Goal: Transaction & Acquisition: Book appointment/travel/reservation

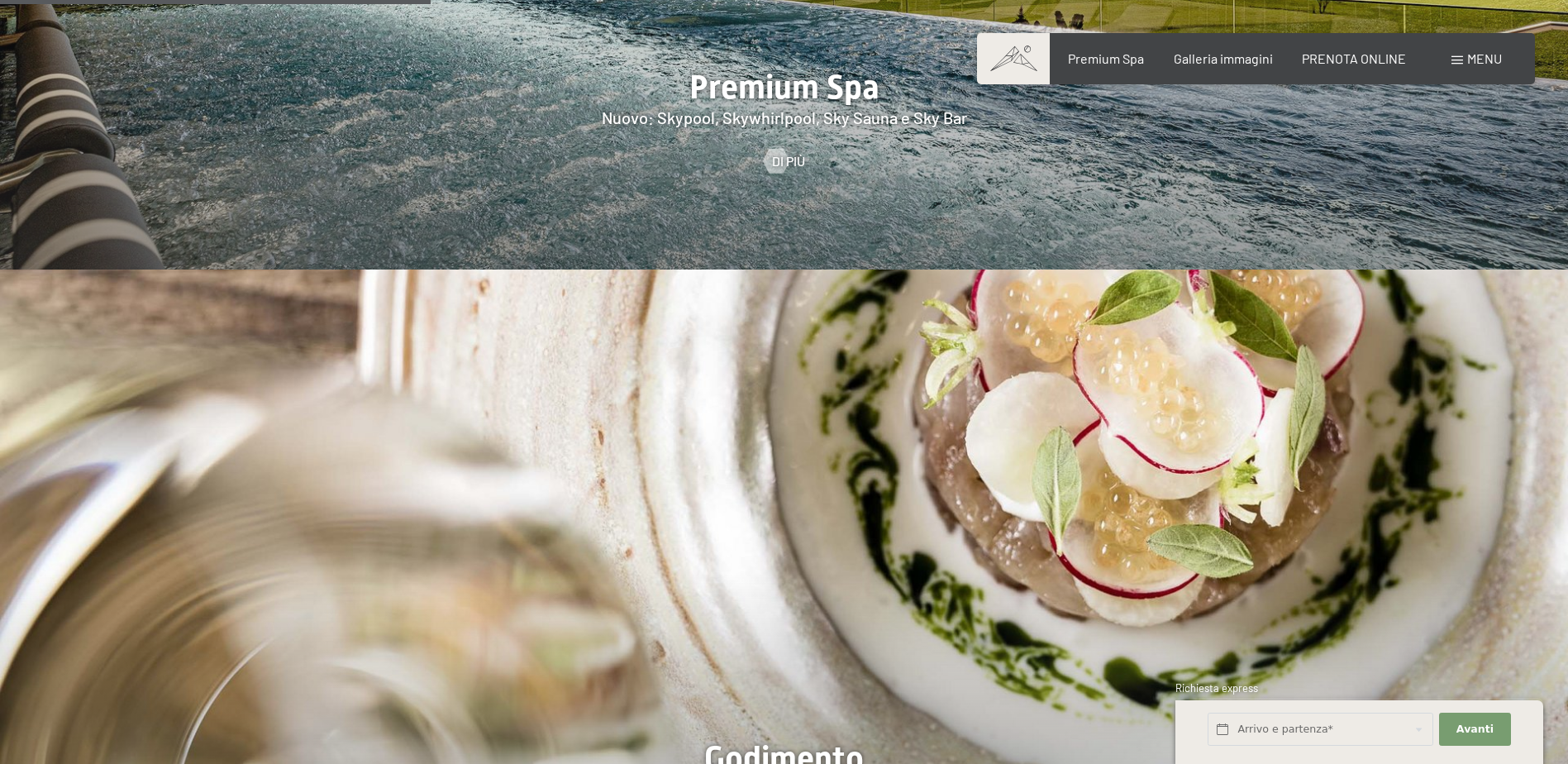
scroll to position [2894, 0]
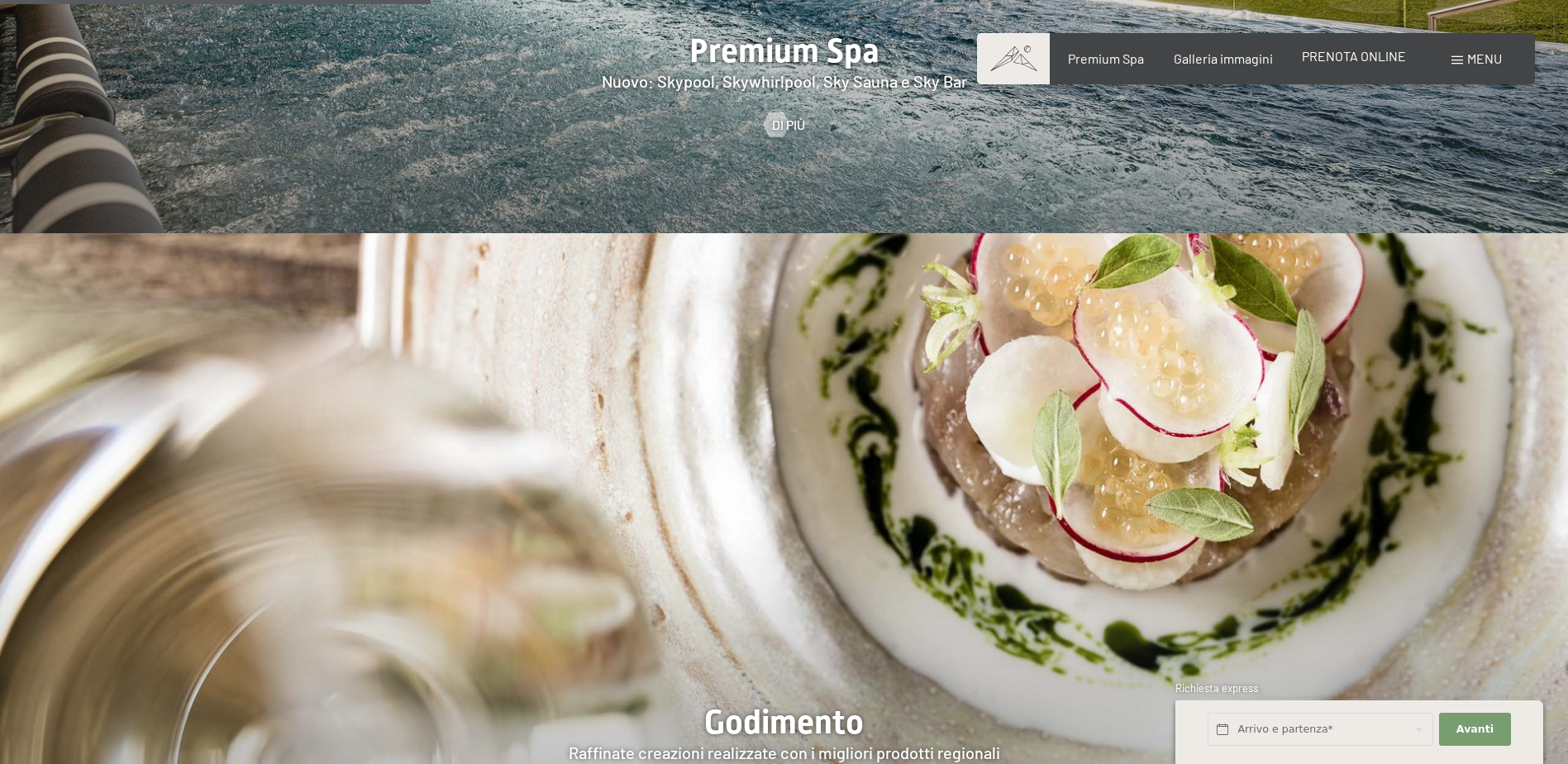
click at [1351, 63] on span "PRENOTA ONLINE" at bounding box center [1354, 56] width 104 height 16
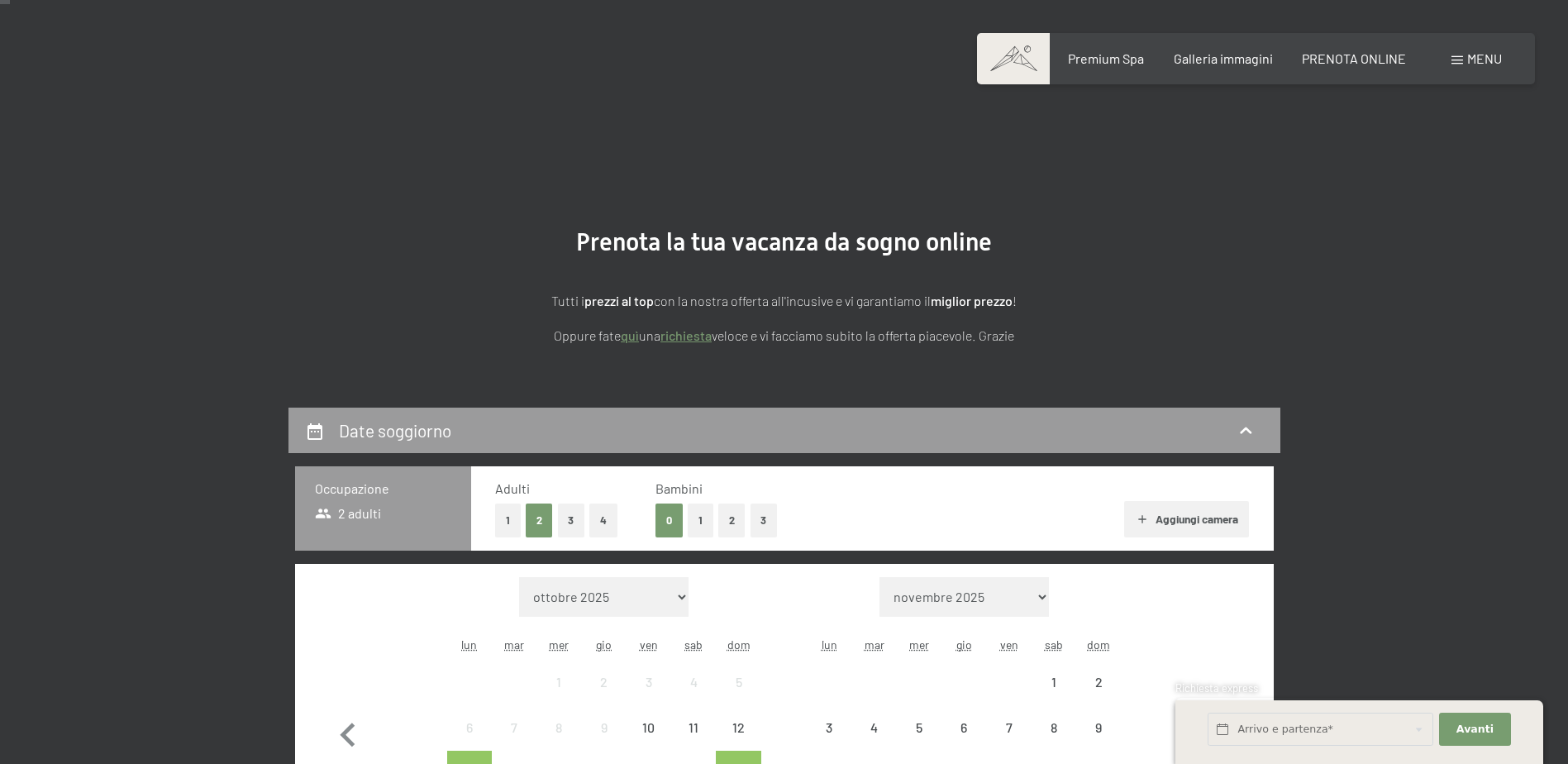
scroll to position [386, 0]
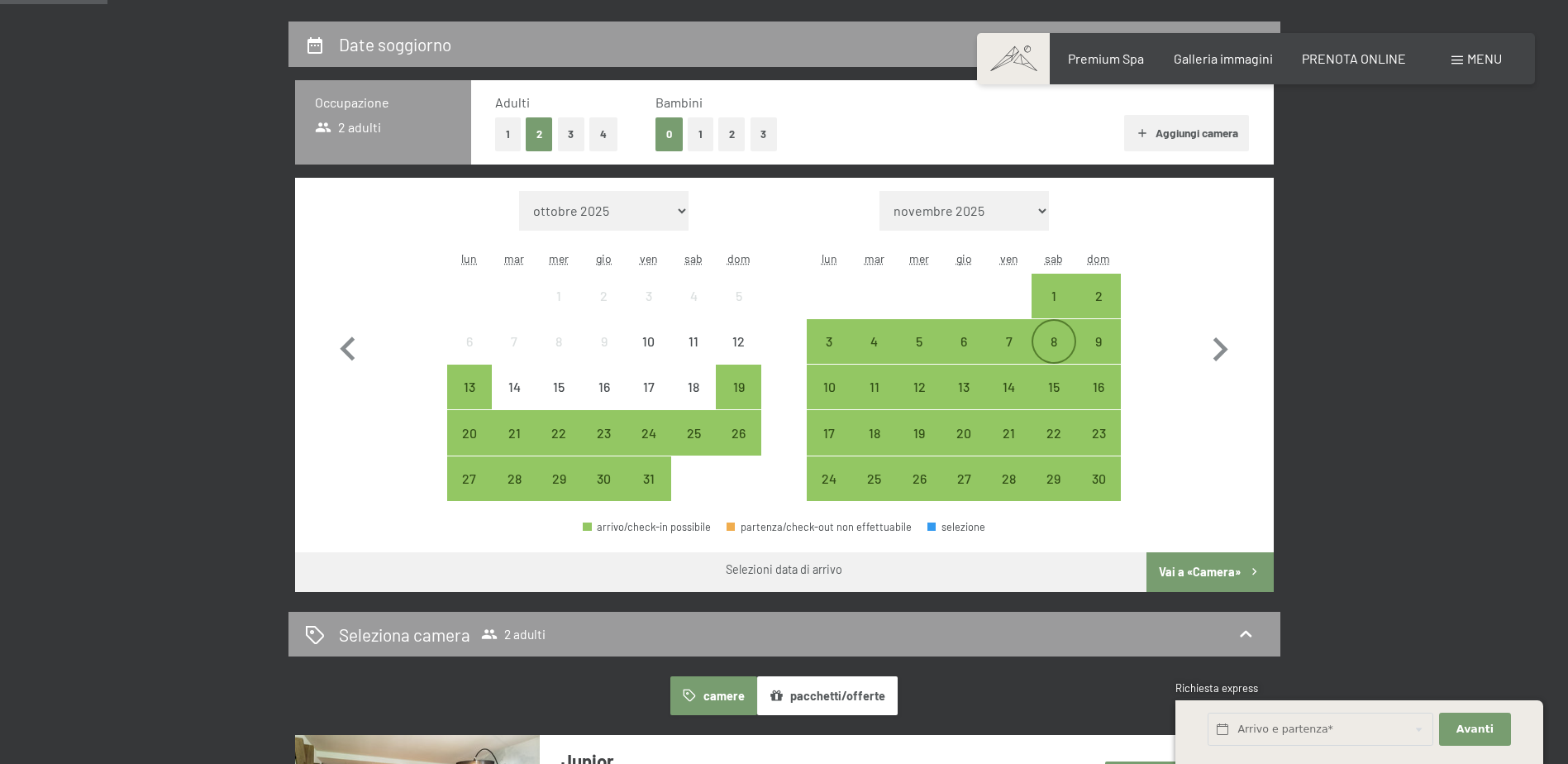
click at [1055, 342] on div "8" at bounding box center [1054, 356] width 41 height 41
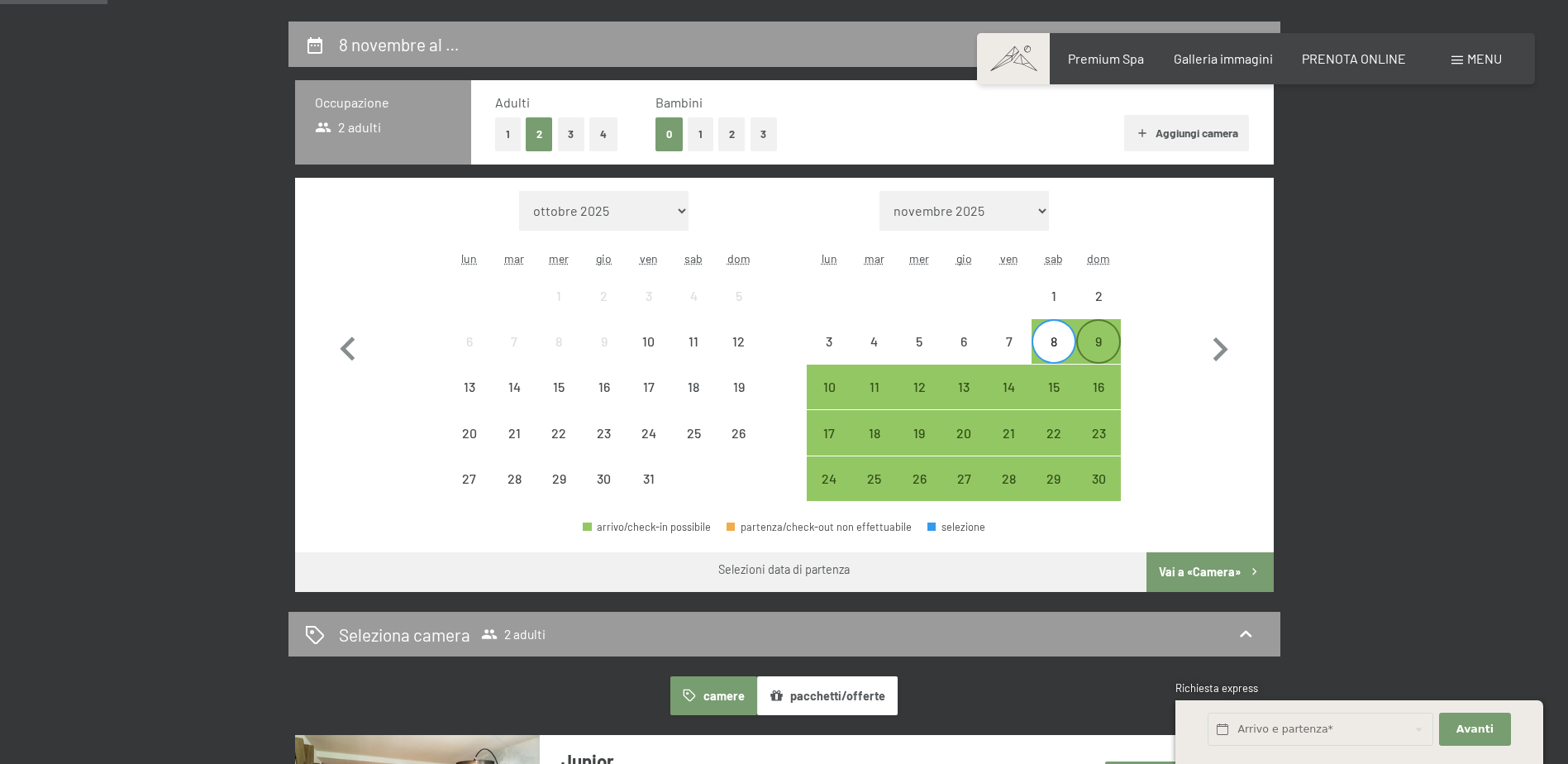
click at [1100, 346] on div "9" at bounding box center [1099, 356] width 41 height 41
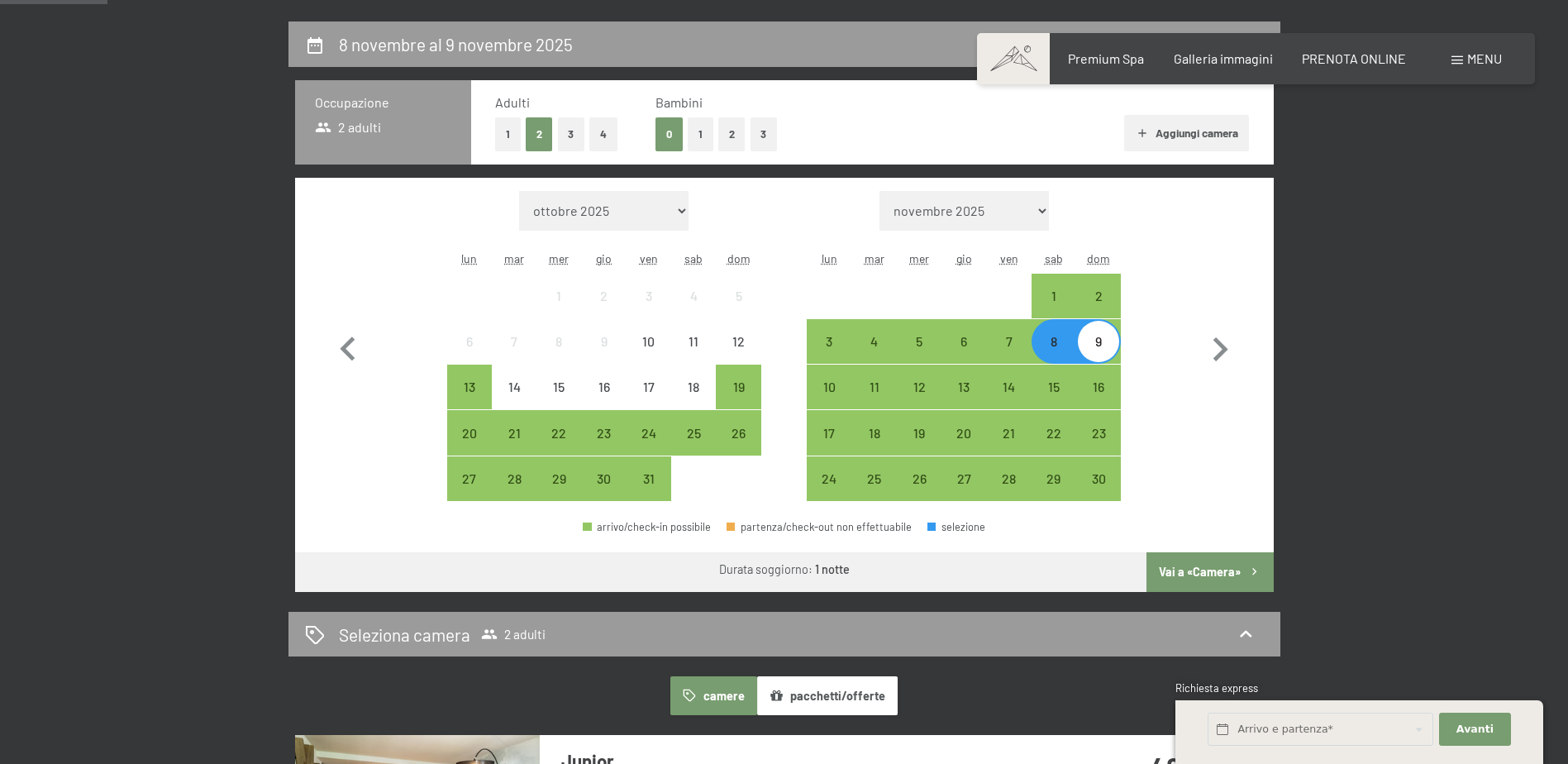
click at [1226, 567] on button "Vai a «Camera»" at bounding box center [1209, 572] width 127 height 40
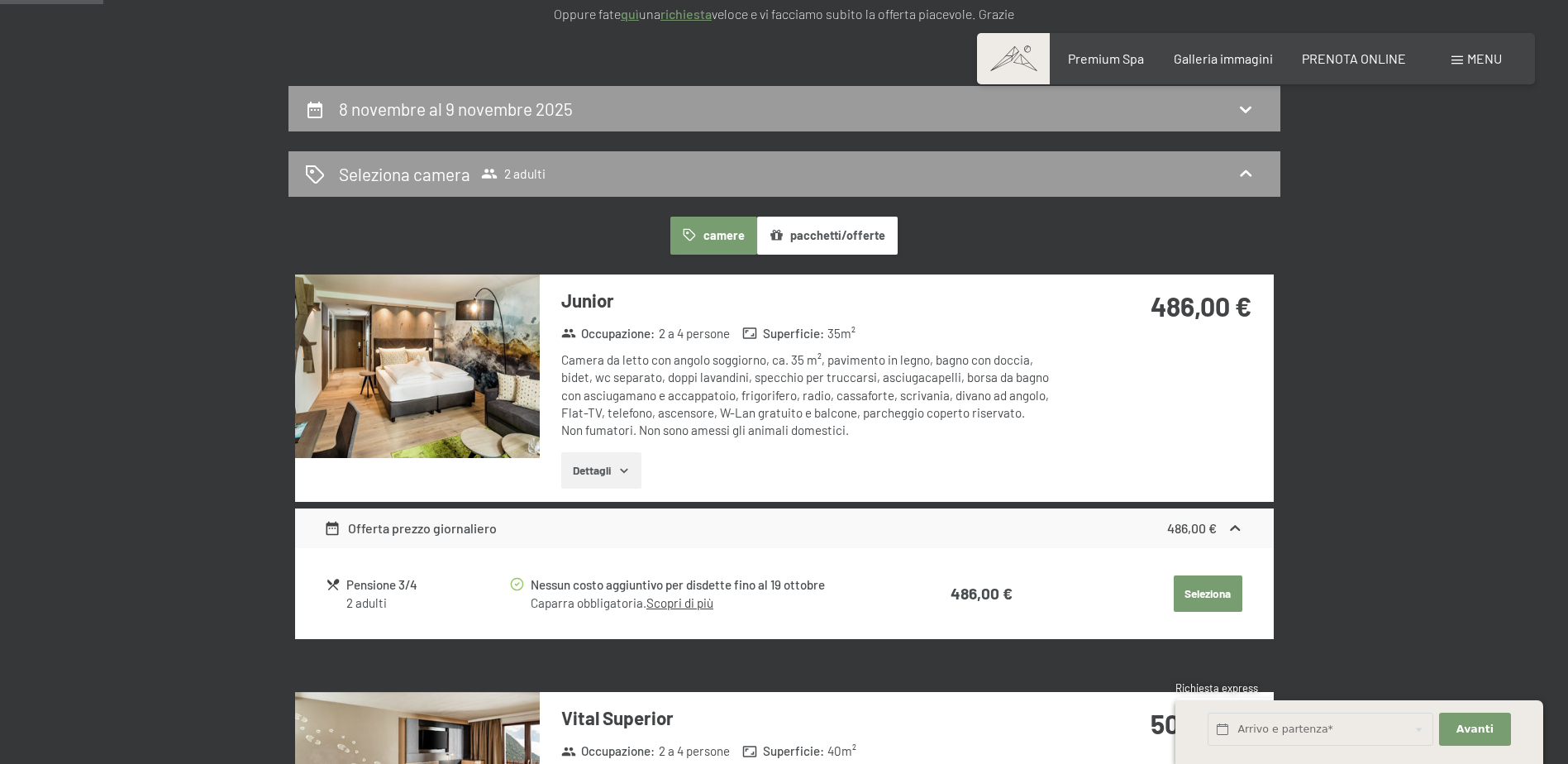
scroll to position [214, 0]
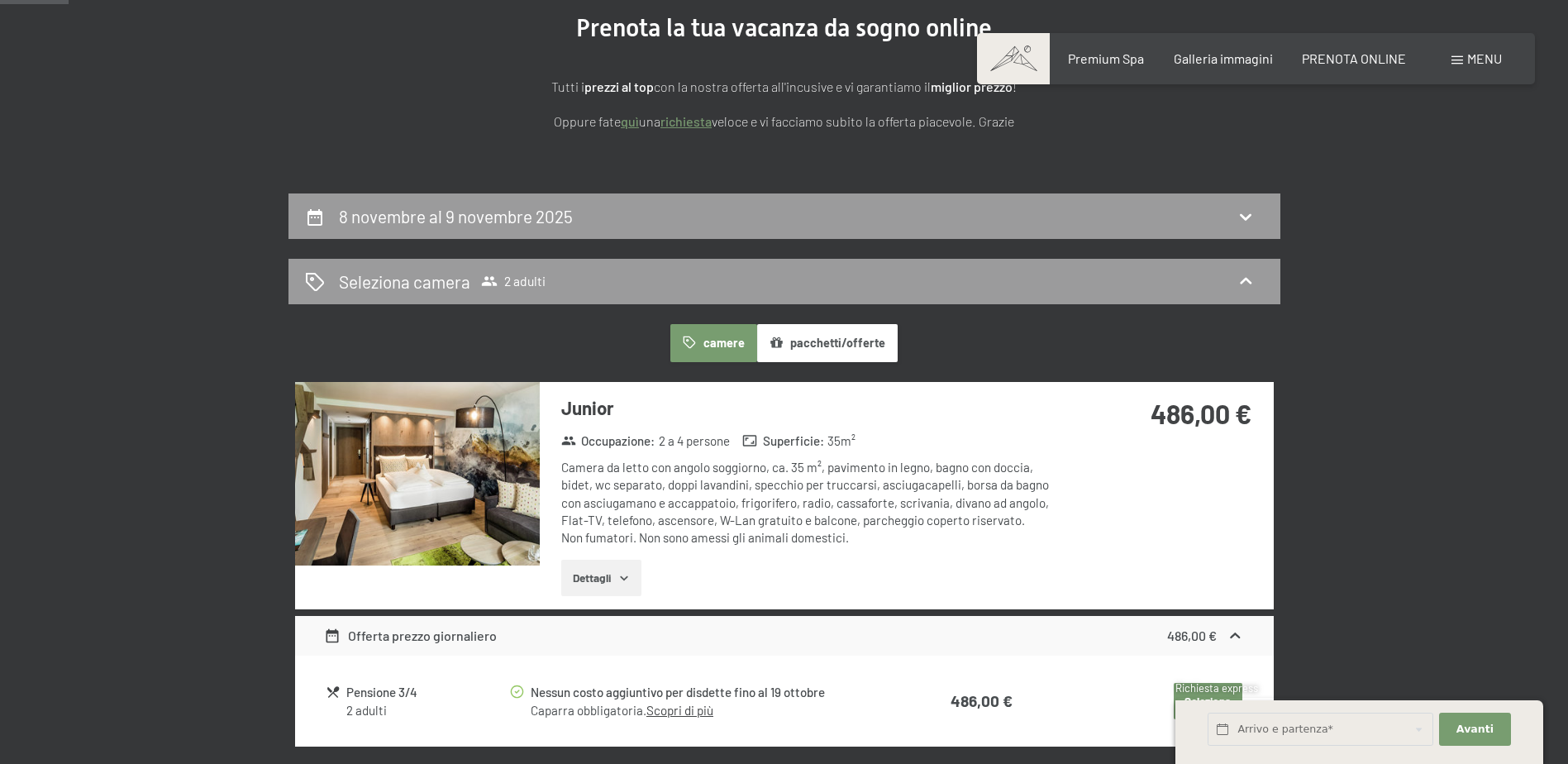
click at [591, 573] on button "Dettagli" at bounding box center [601, 578] width 80 height 36
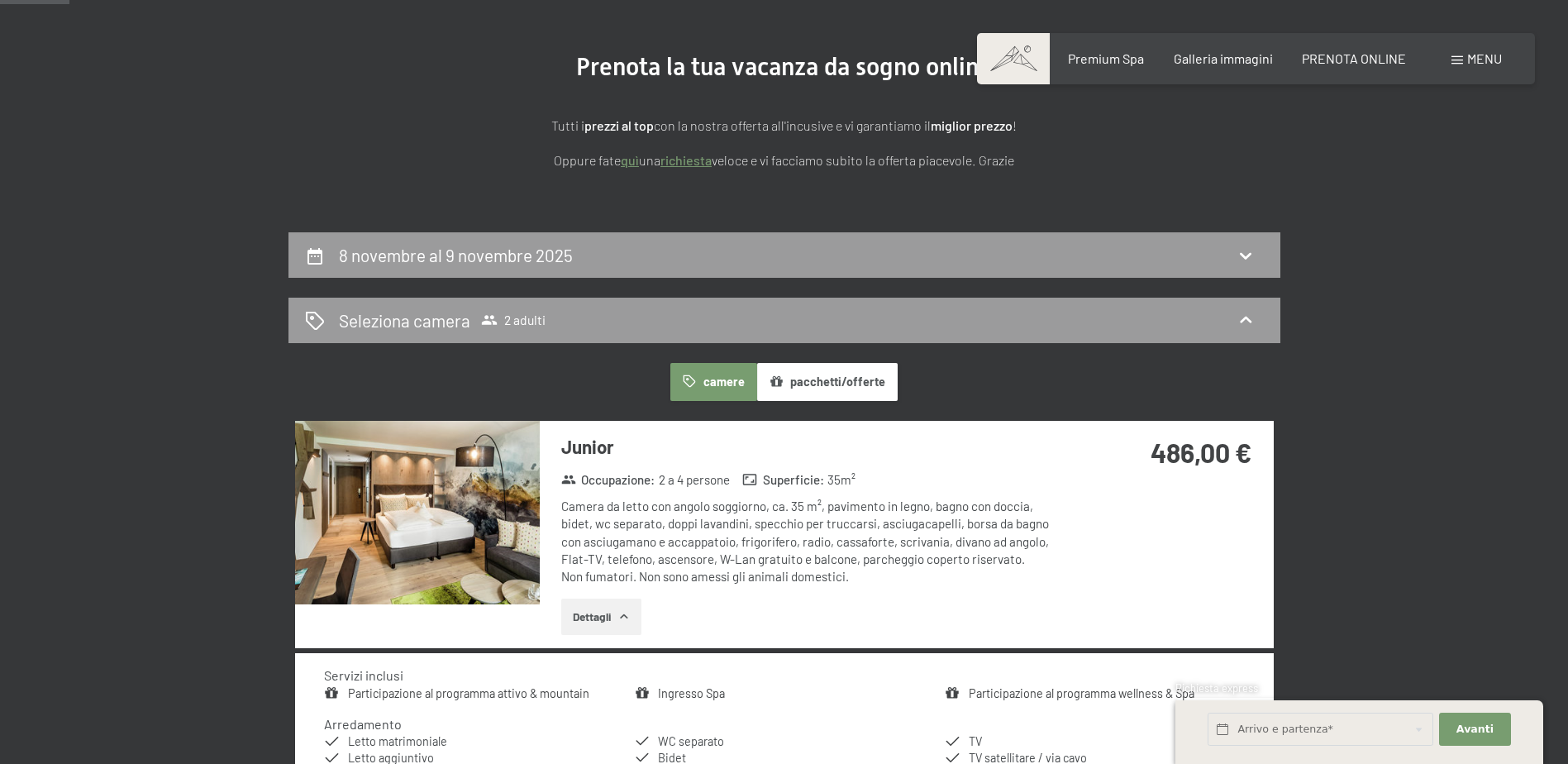
scroll to position [22, 0]
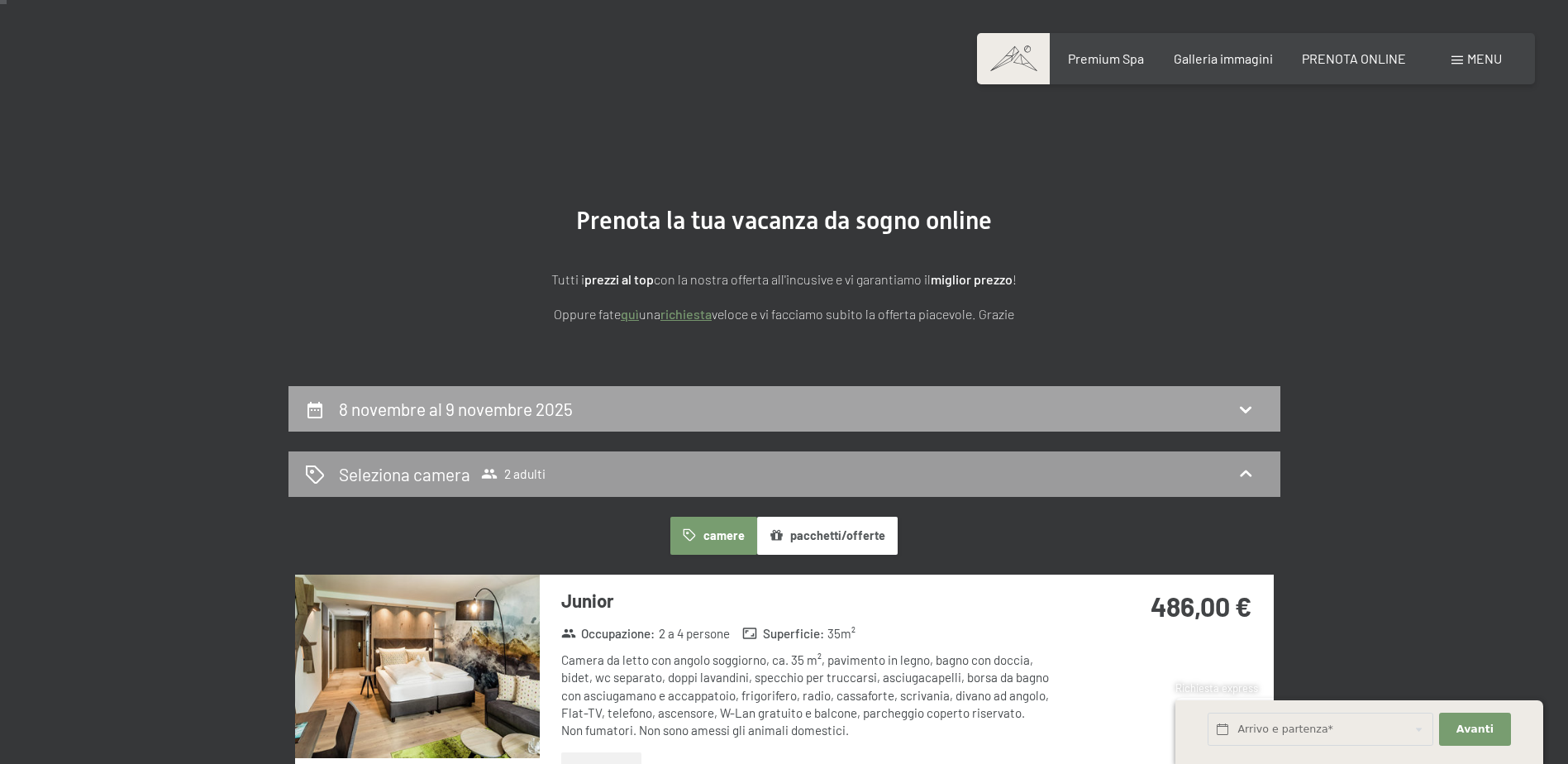
click at [1253, 403] on icon at bounding box center [1245, 409] width 20 height 20
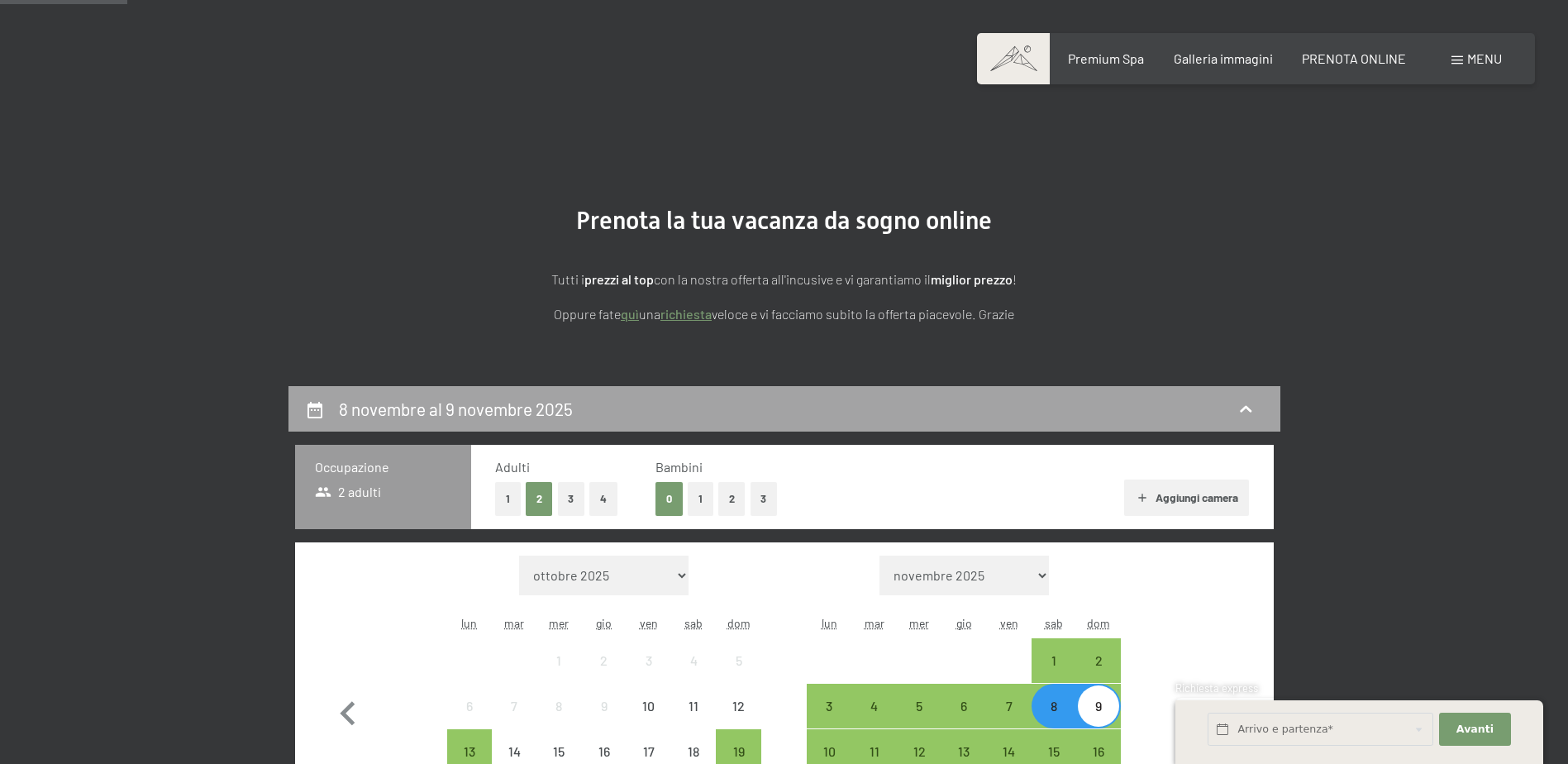
scroll to position [407, 0]
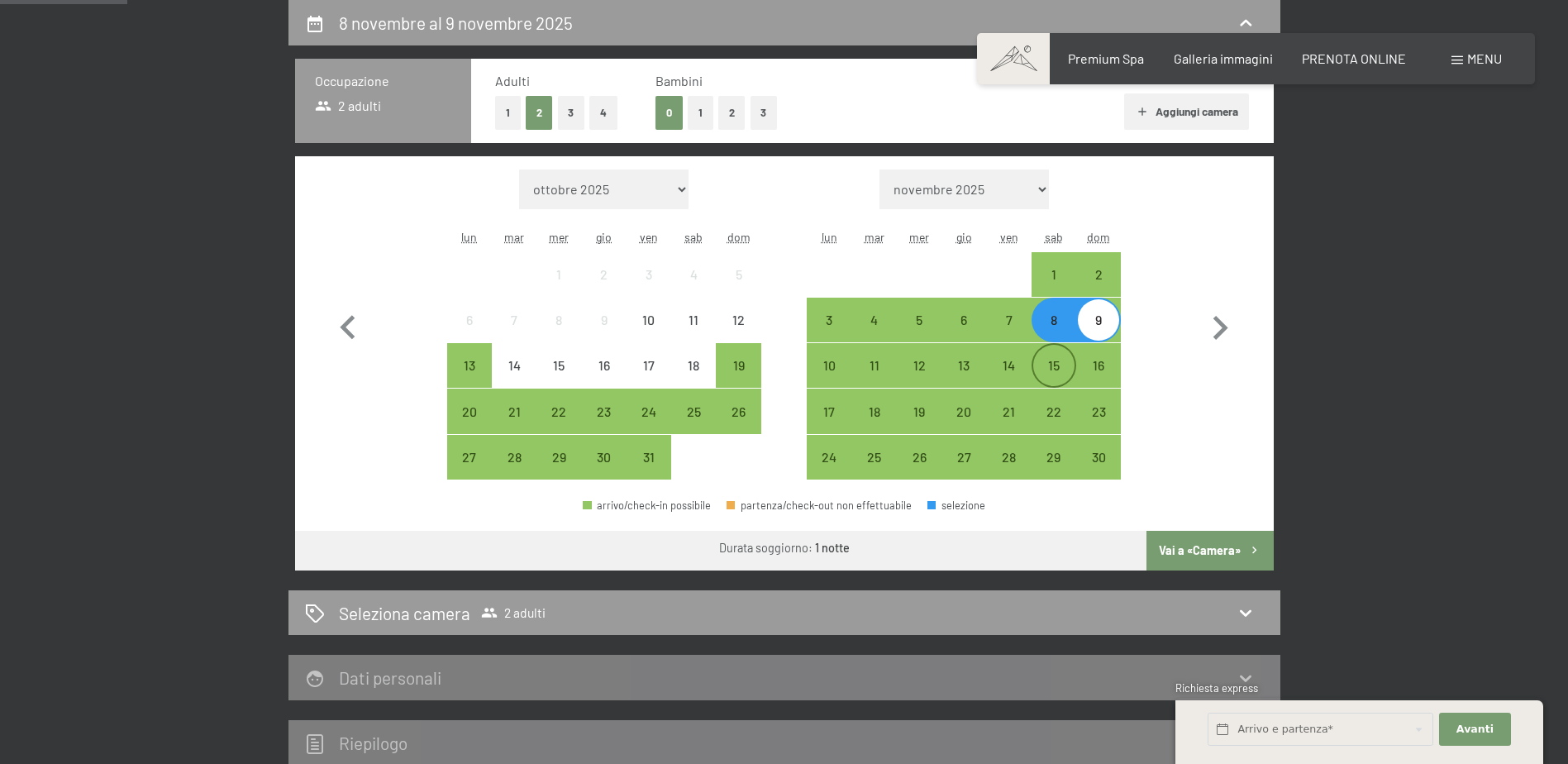
click at [1057, 367] on div "15" at bounding box center [1054, 380] width 41 height 41
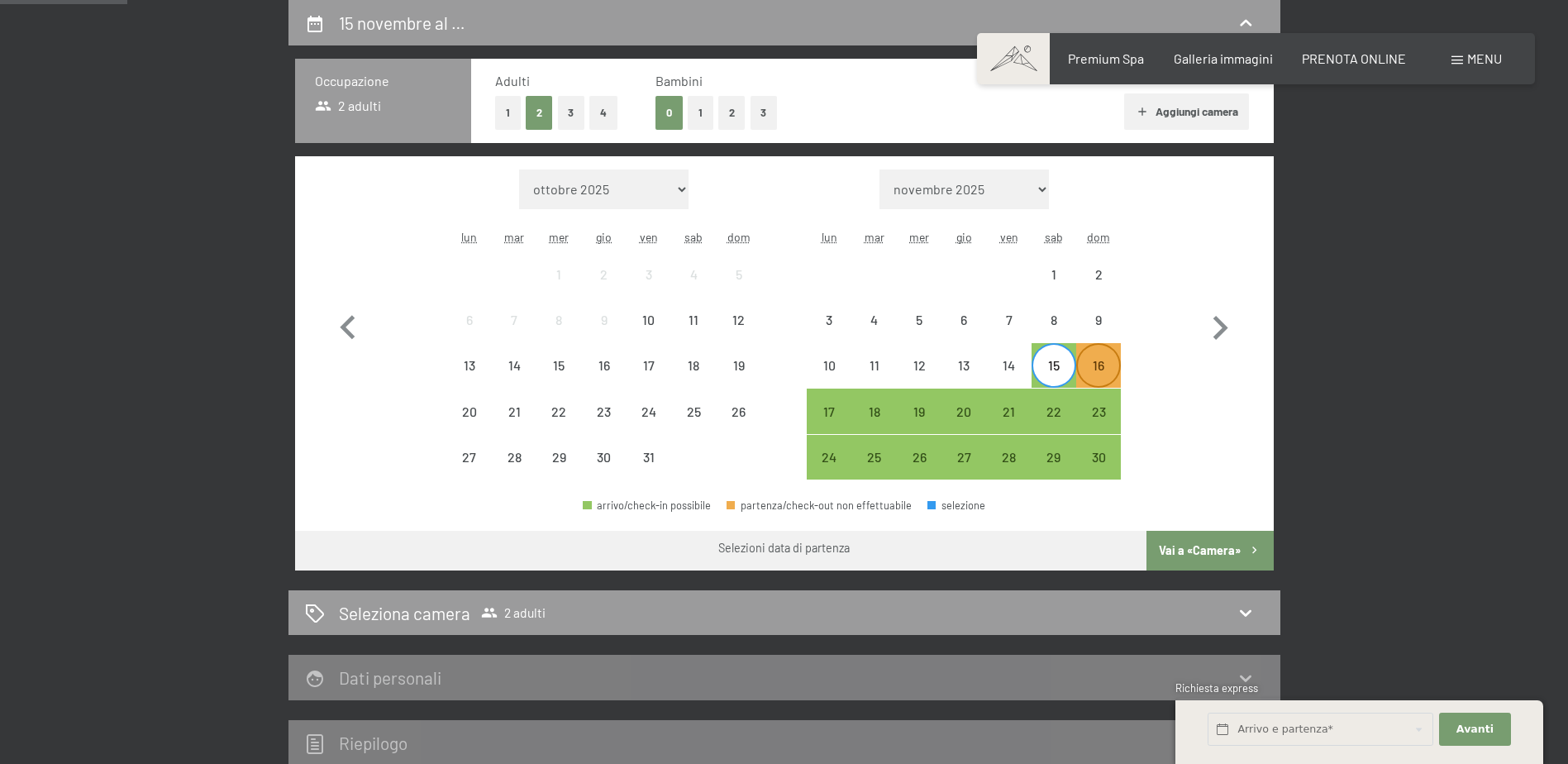
click at [1098, 373] on div "16" at bounding box center [1099, 380] width 41 height 41
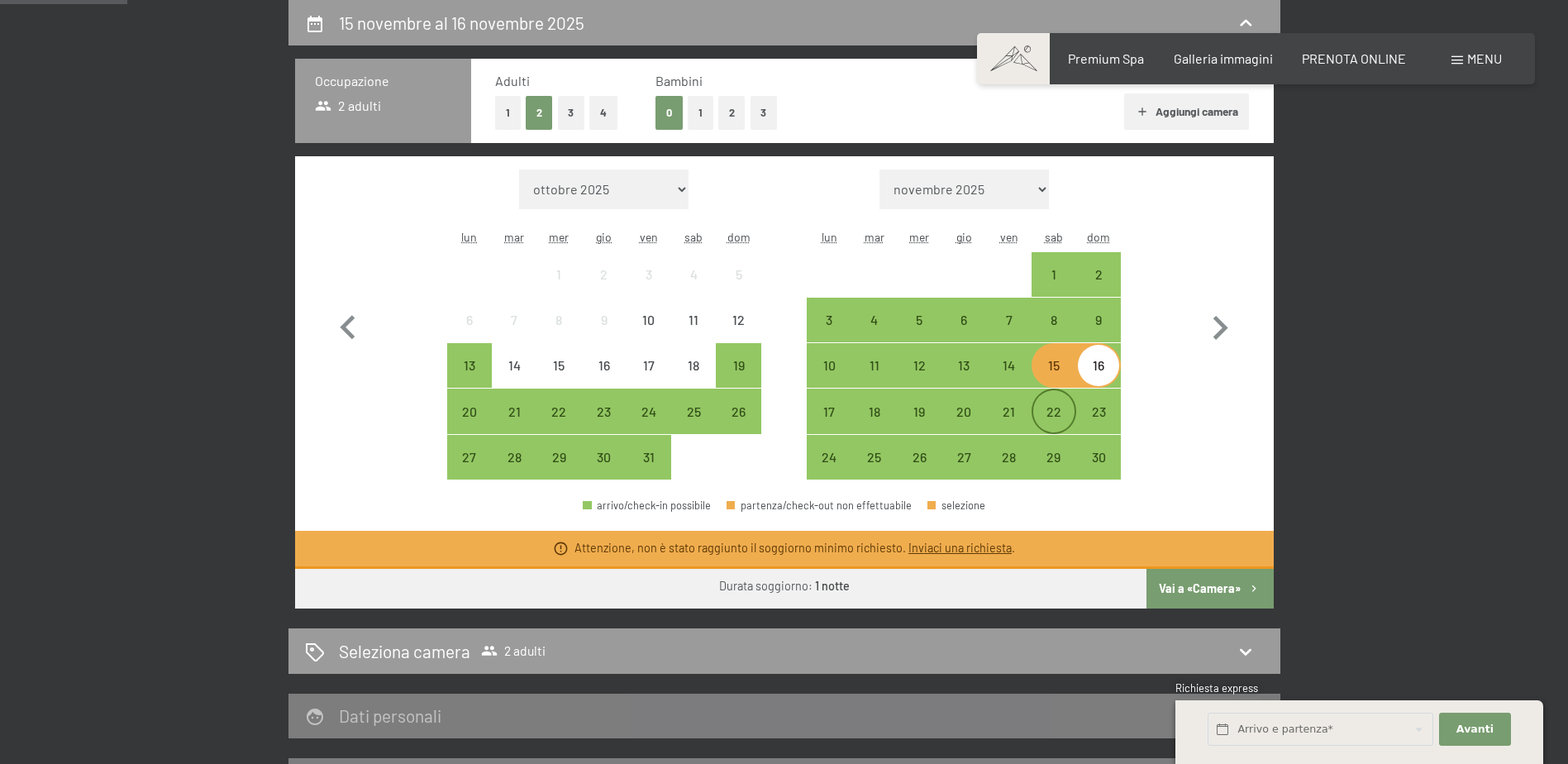
click at [1045, 406] on div "22" at bounding box center [1054, 425] width 41 height 41
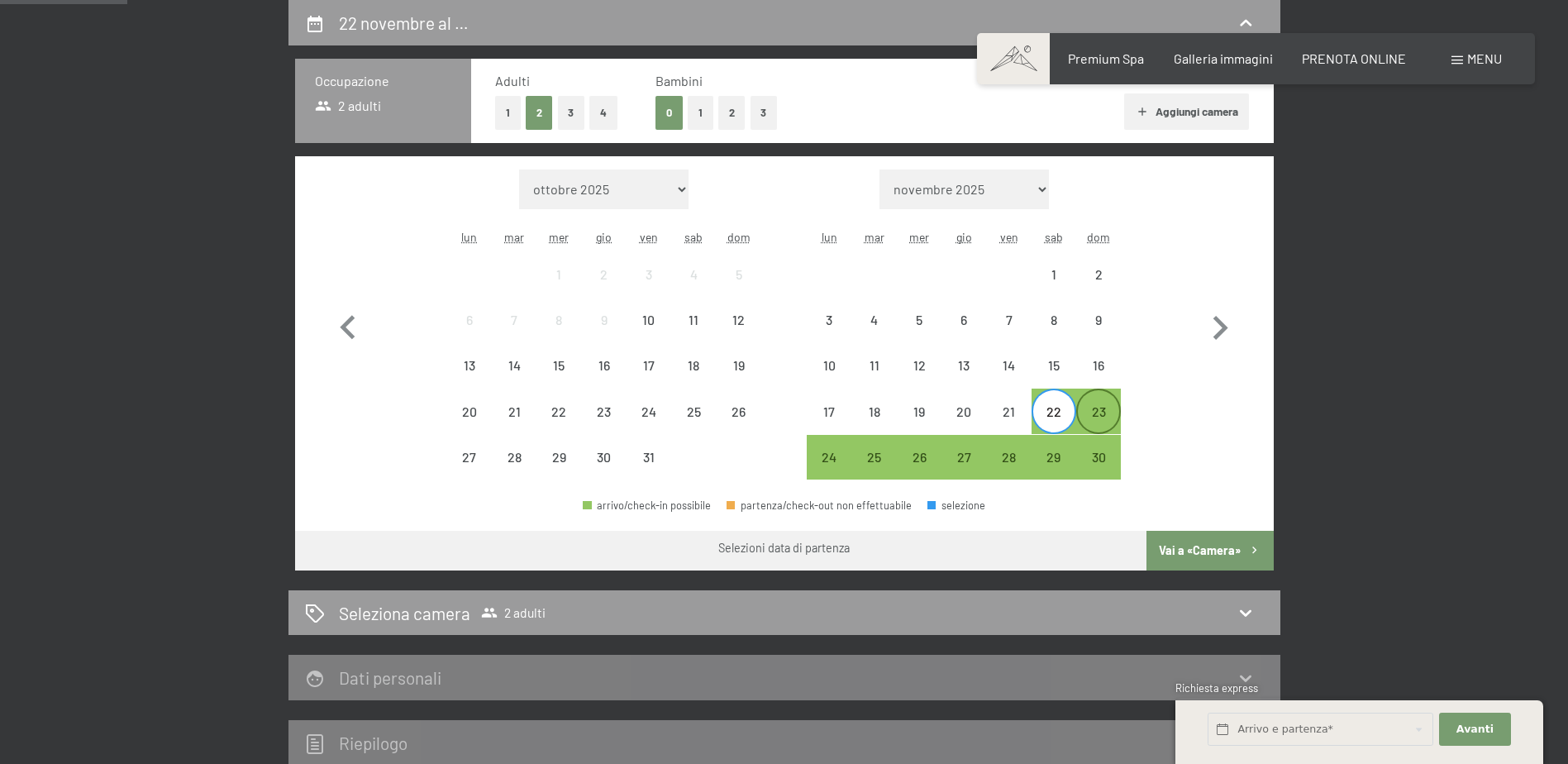
click at [1100, 416] on div "23" at bounding box center [1099, 425] width 41 height 41
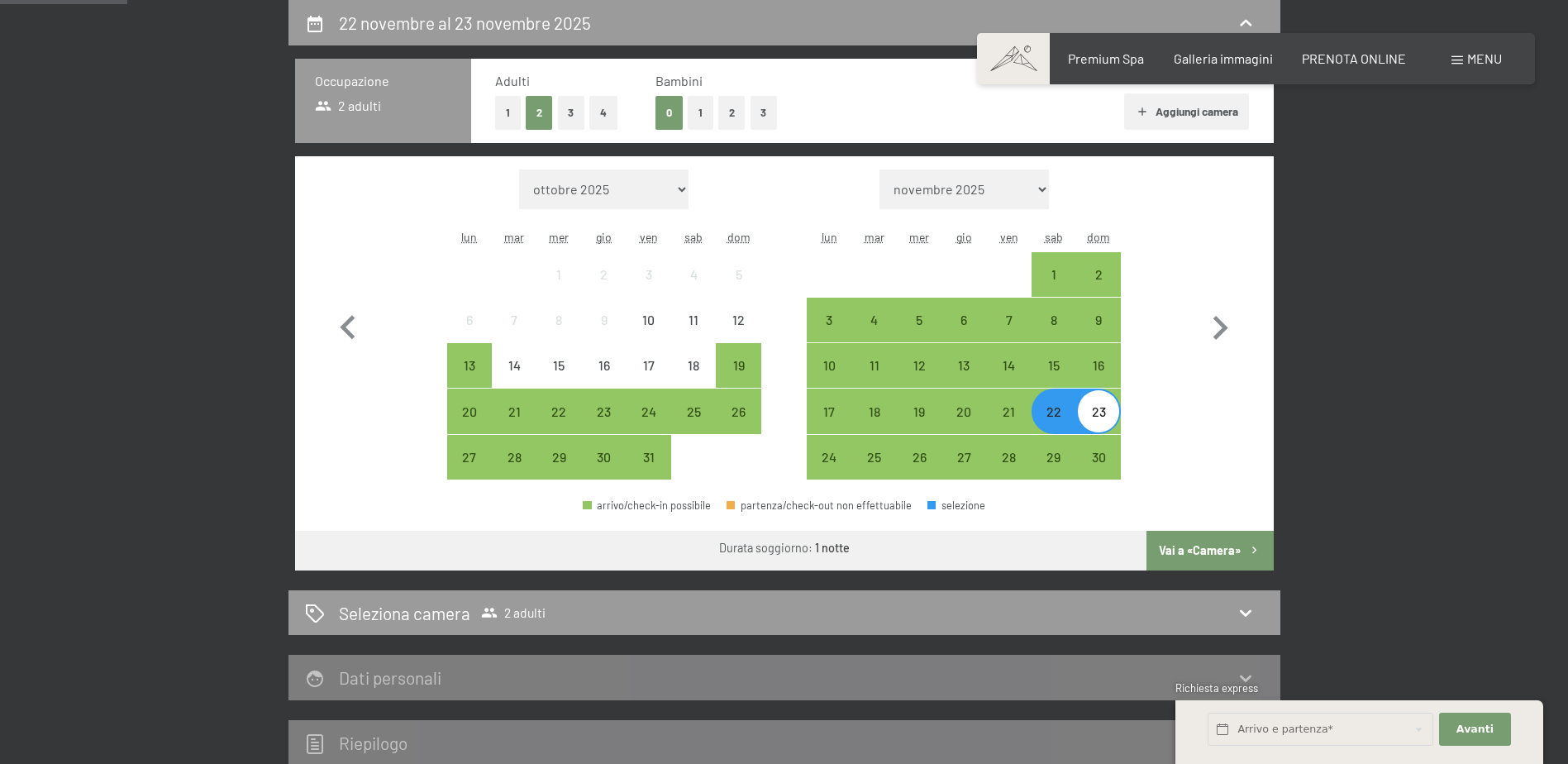
click at [1206, 539] on button "Vai a «Camera»" at bounding box center [1209, 550] width 127 height 40
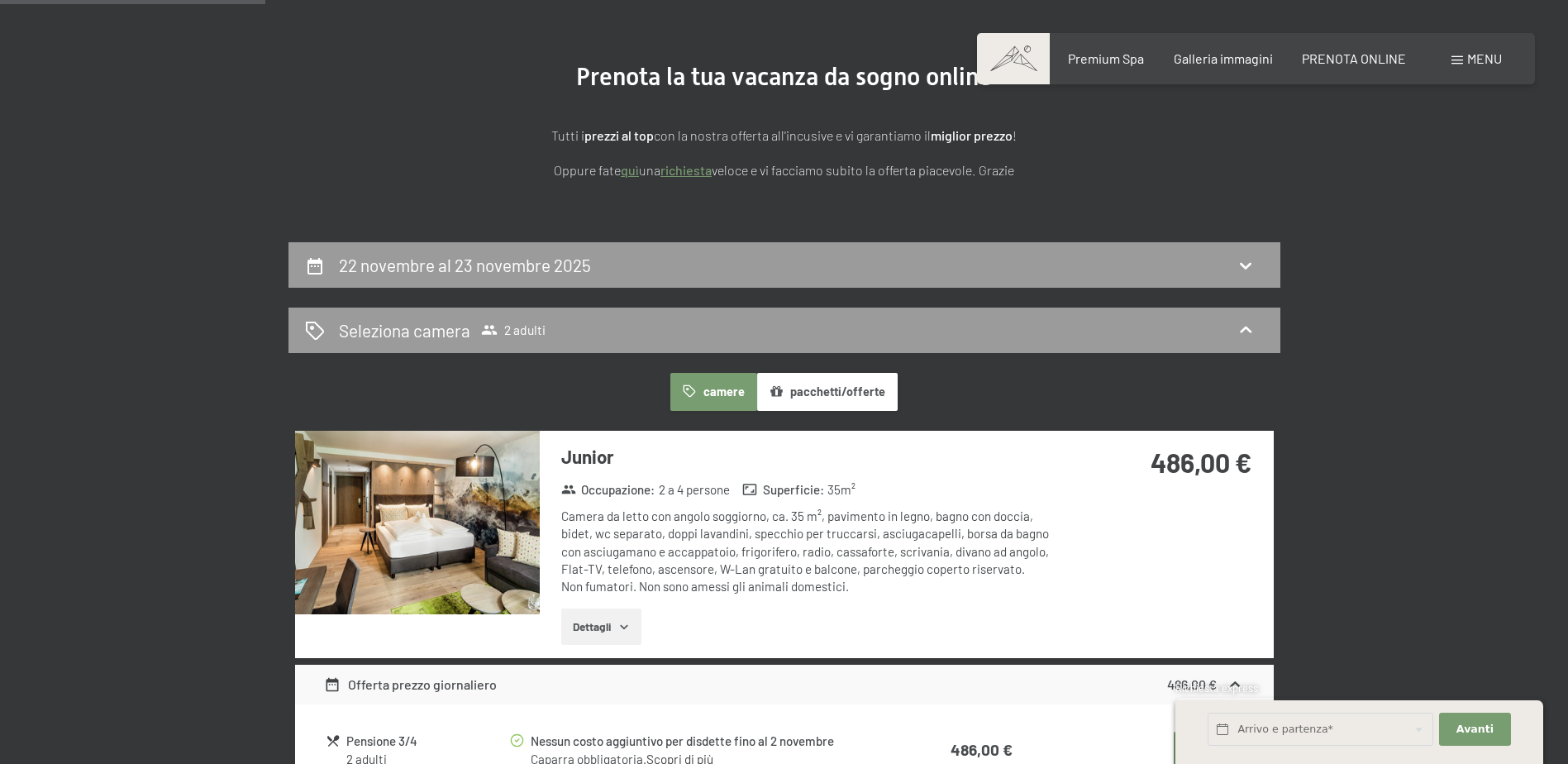
scroll to position [22, 0]
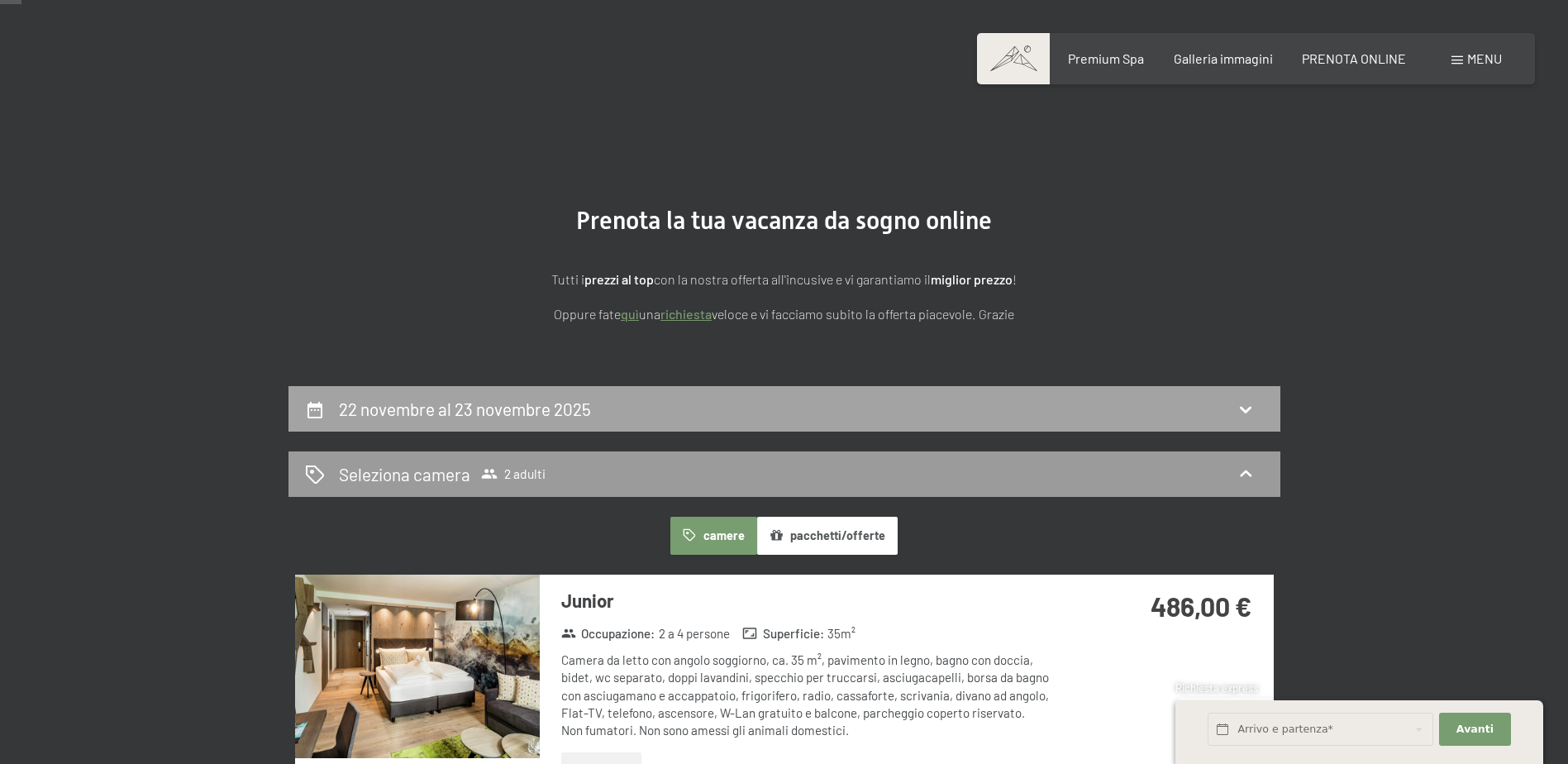
click at [1263, 413] on div "22 novembre al 23 novembre 2025" at bounding box center [784, 409] width 959 height 24
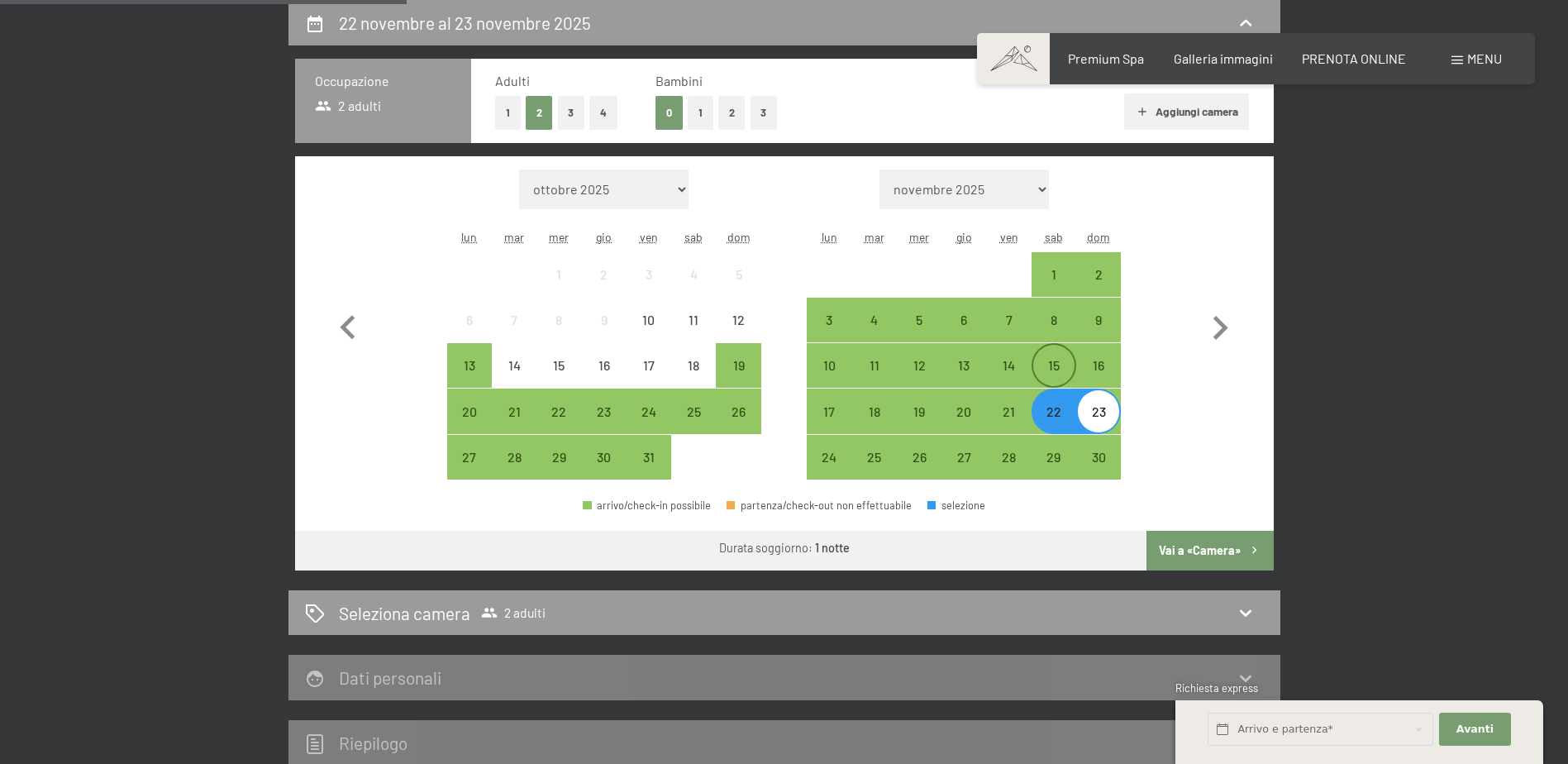
click at [1053, 361] on div "15" at bounding box center [1054, 380] width 41 height 41
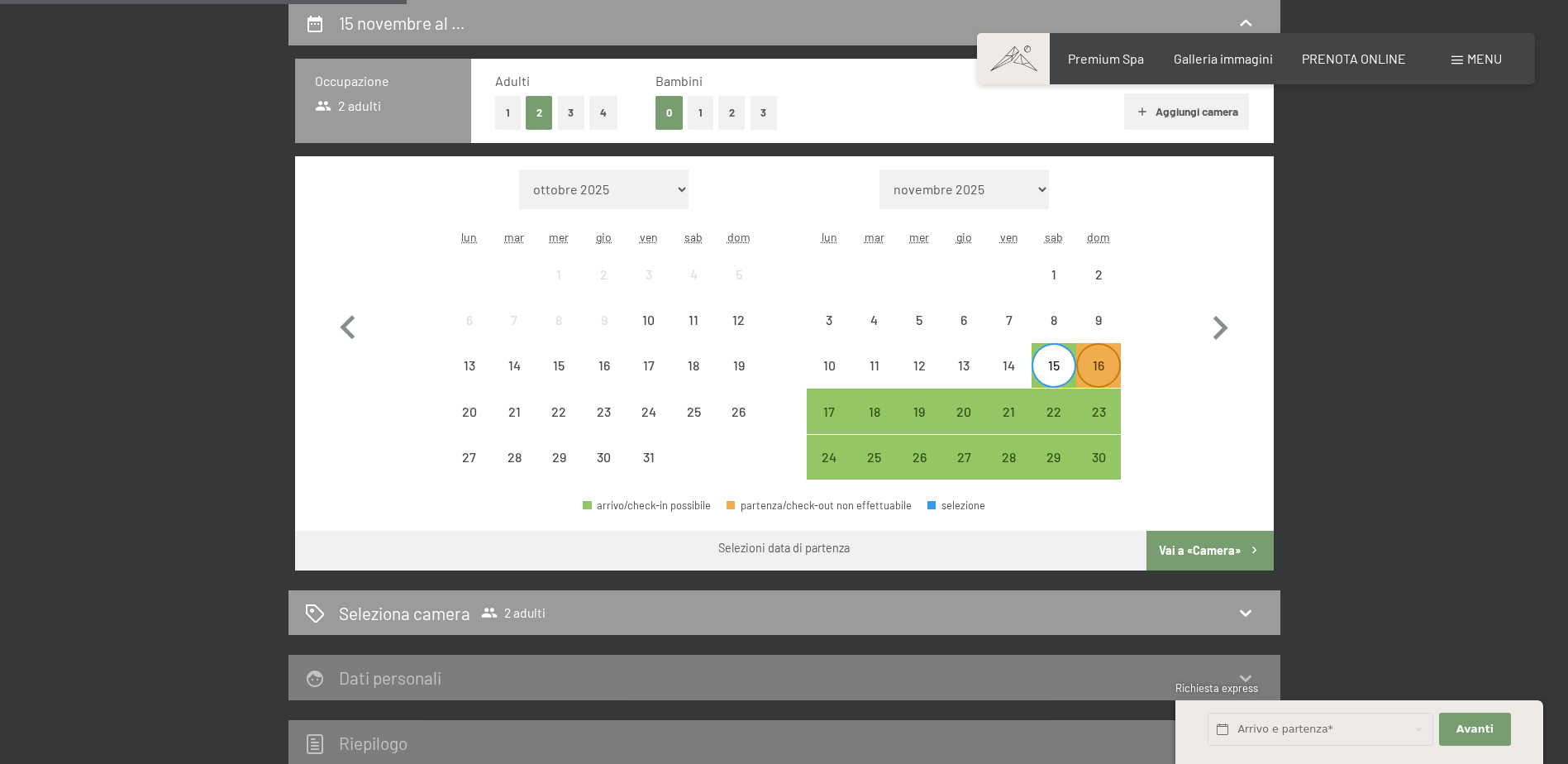
click at [1105, 373] on div "16" at bounding box center [1099, 380] width 41 height 41
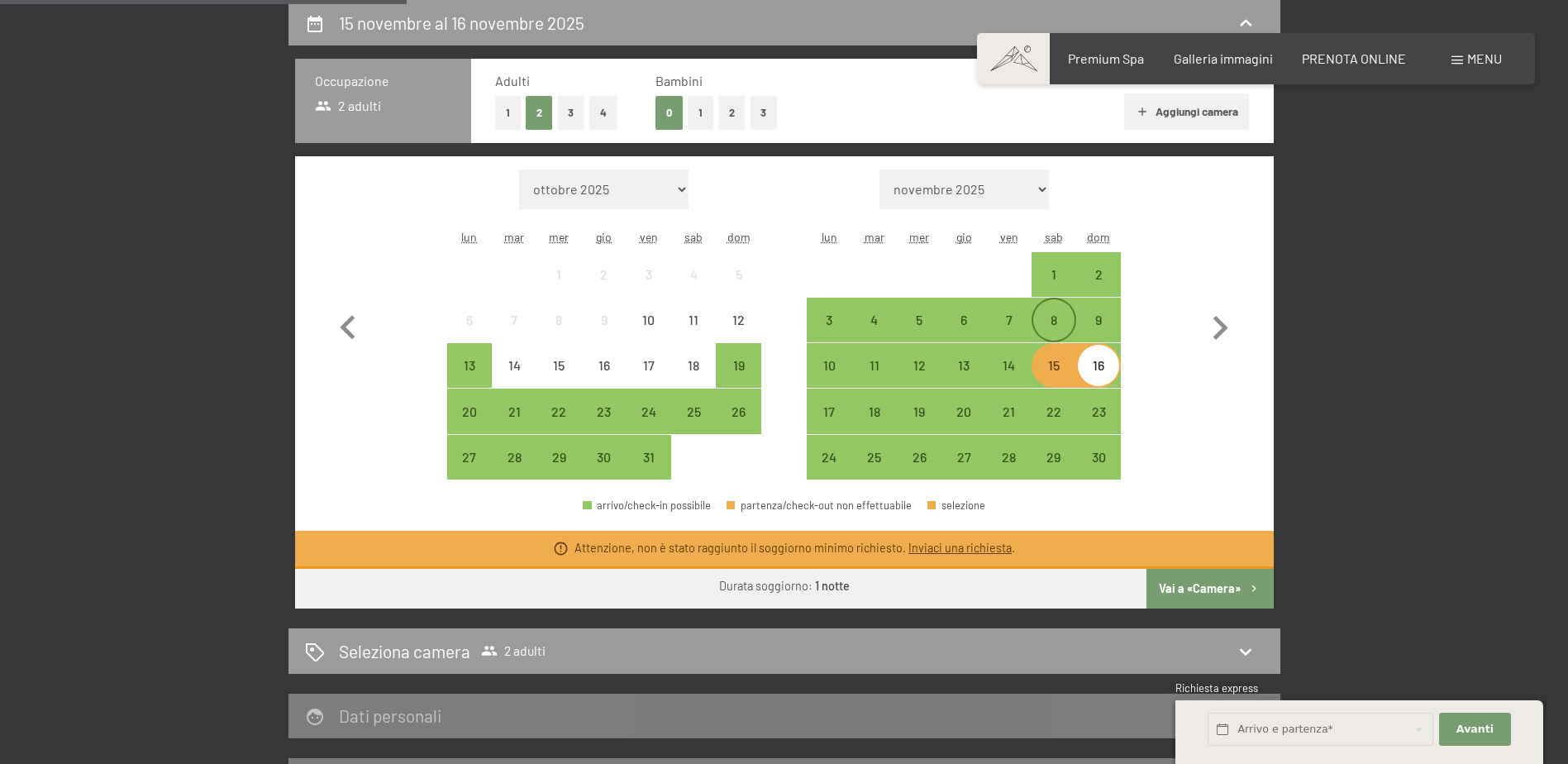
click at [1057, 315] on div "8" at bounding box center [1054, 334] width 41 height 41
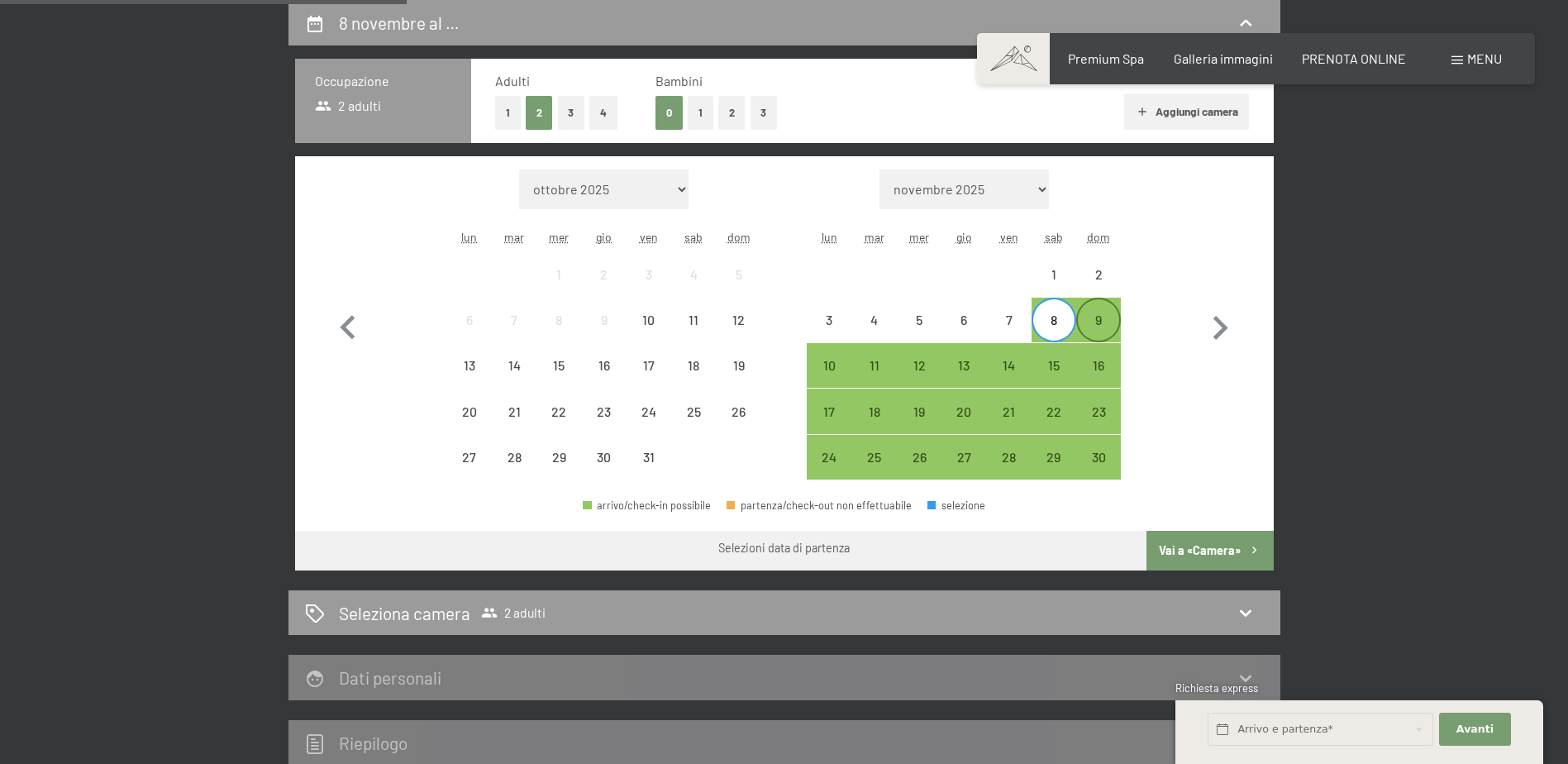
click at [1101, 320] on div "9" at bounding box center [1099, 334] width 41 height 41
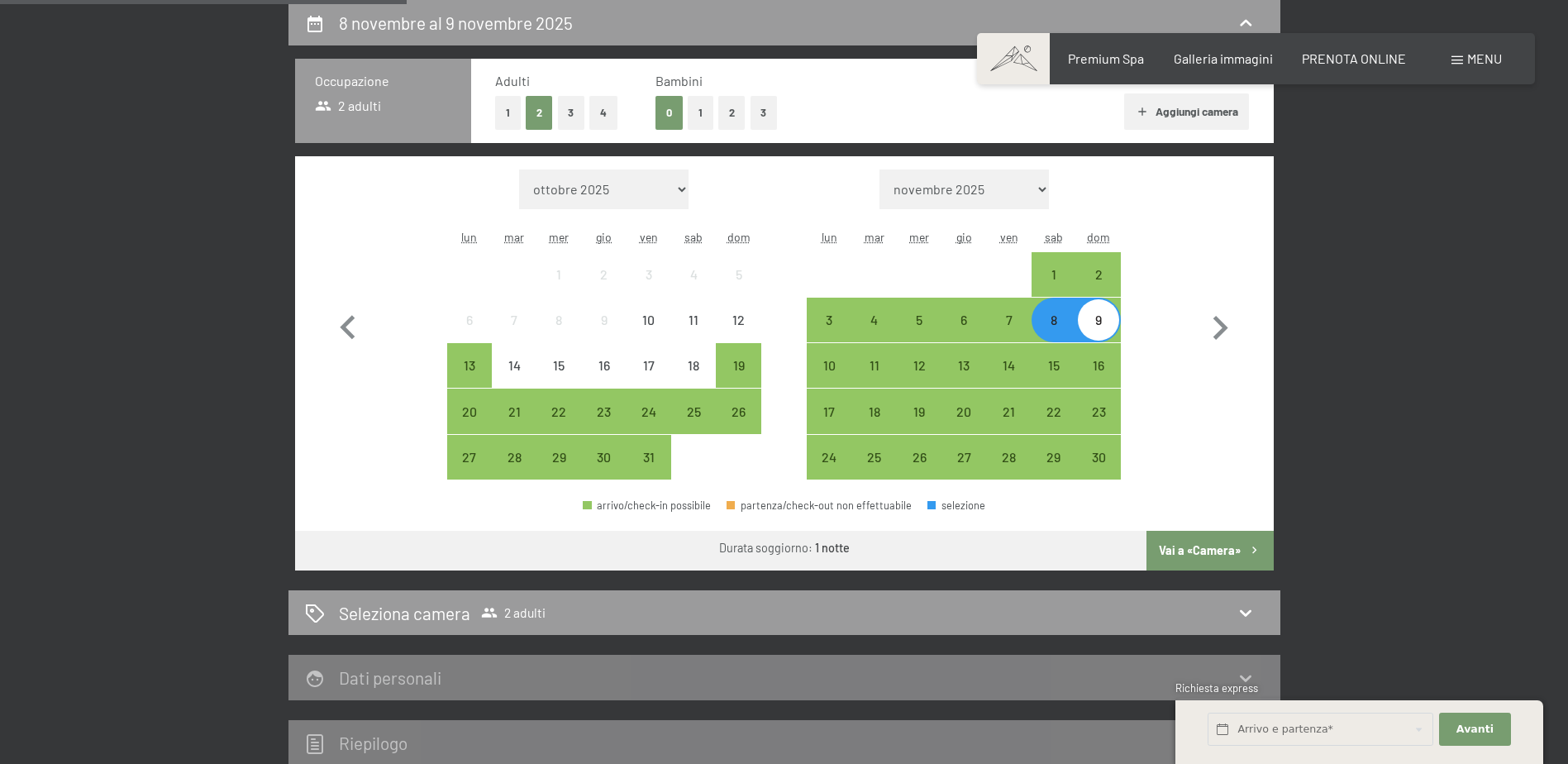
click at [1222, 552] on button "Vai a «Camera»" at bounding box center [1209, 550] width 127 height 40
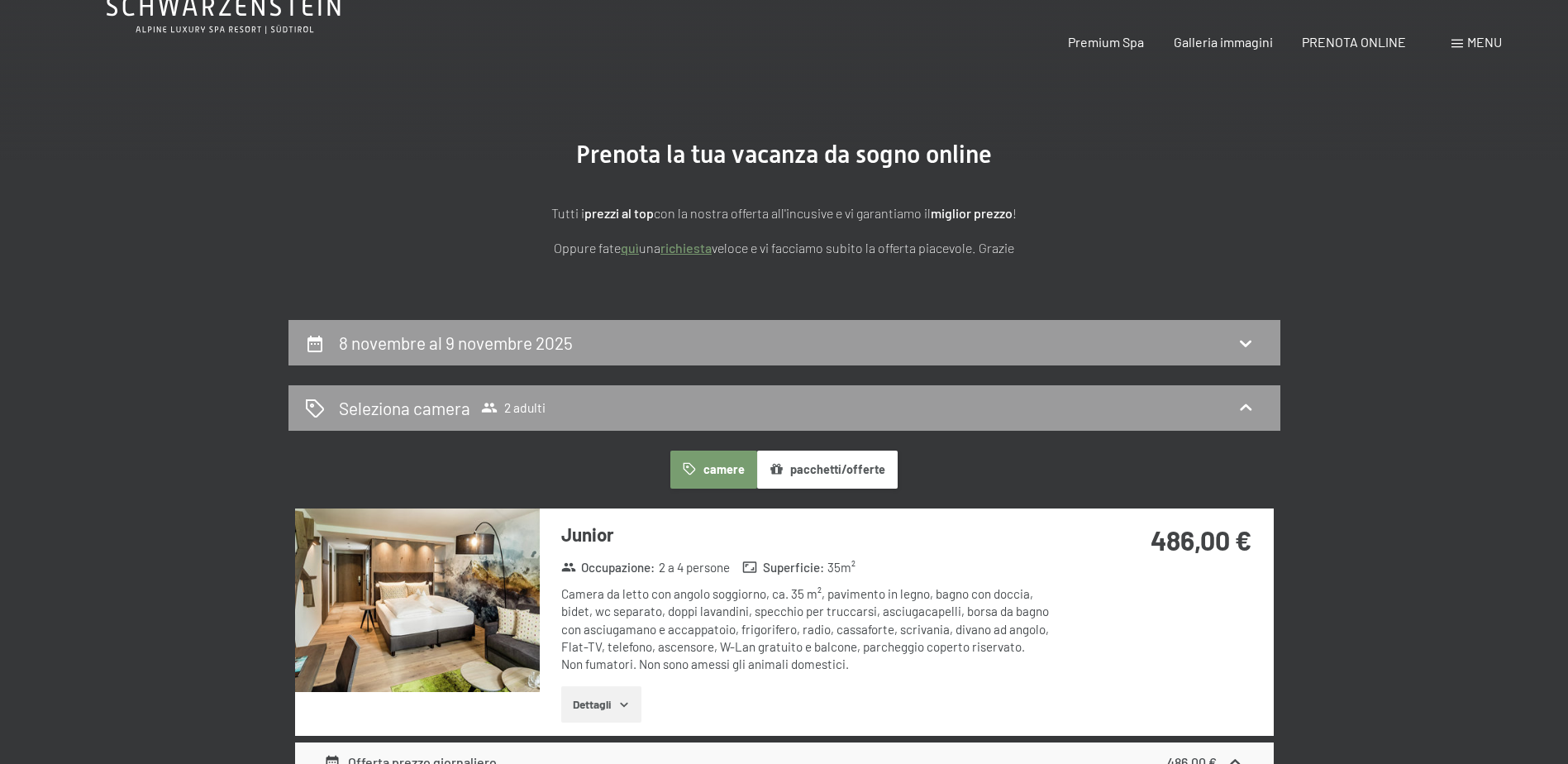
scroll to position [0, 0]
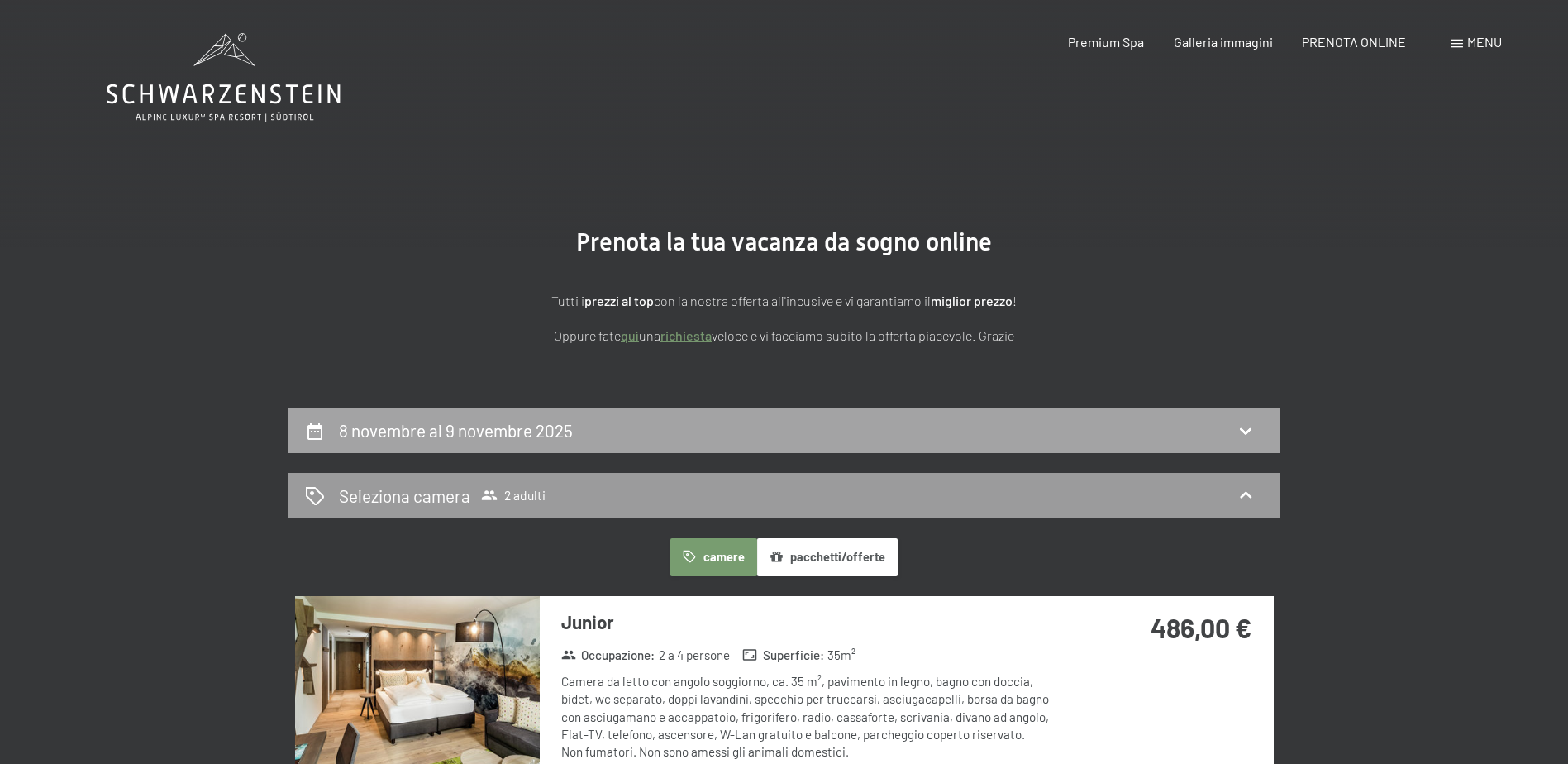
click at [1244, 437] on icon at bounding box center [1245, 431] width 20 height 20
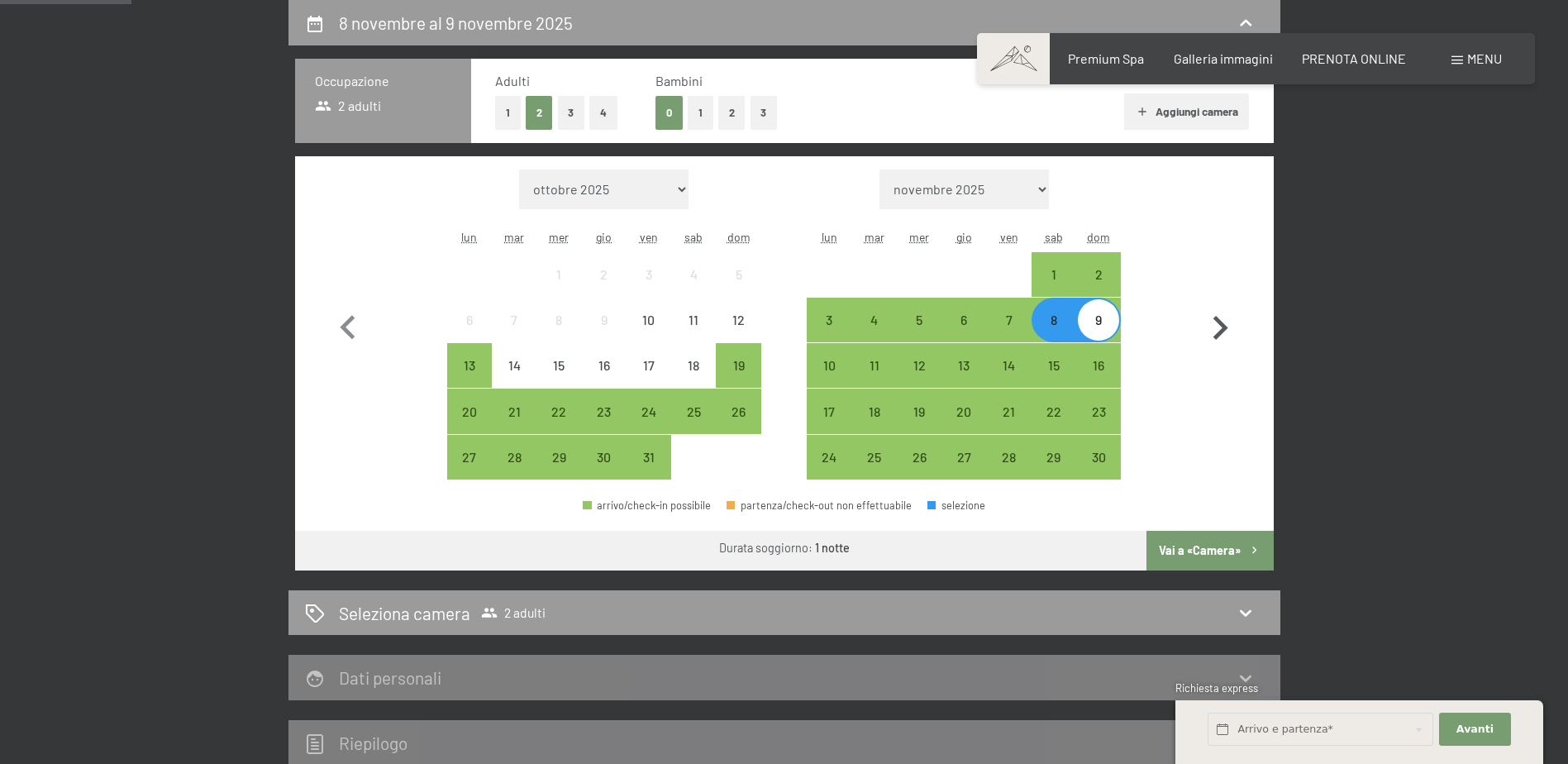
click at [1221, 320] on icon "button" at bounding box center [1220, 328] width 48 height 48
select select "2025-11-01"
select select "2025-12-01"
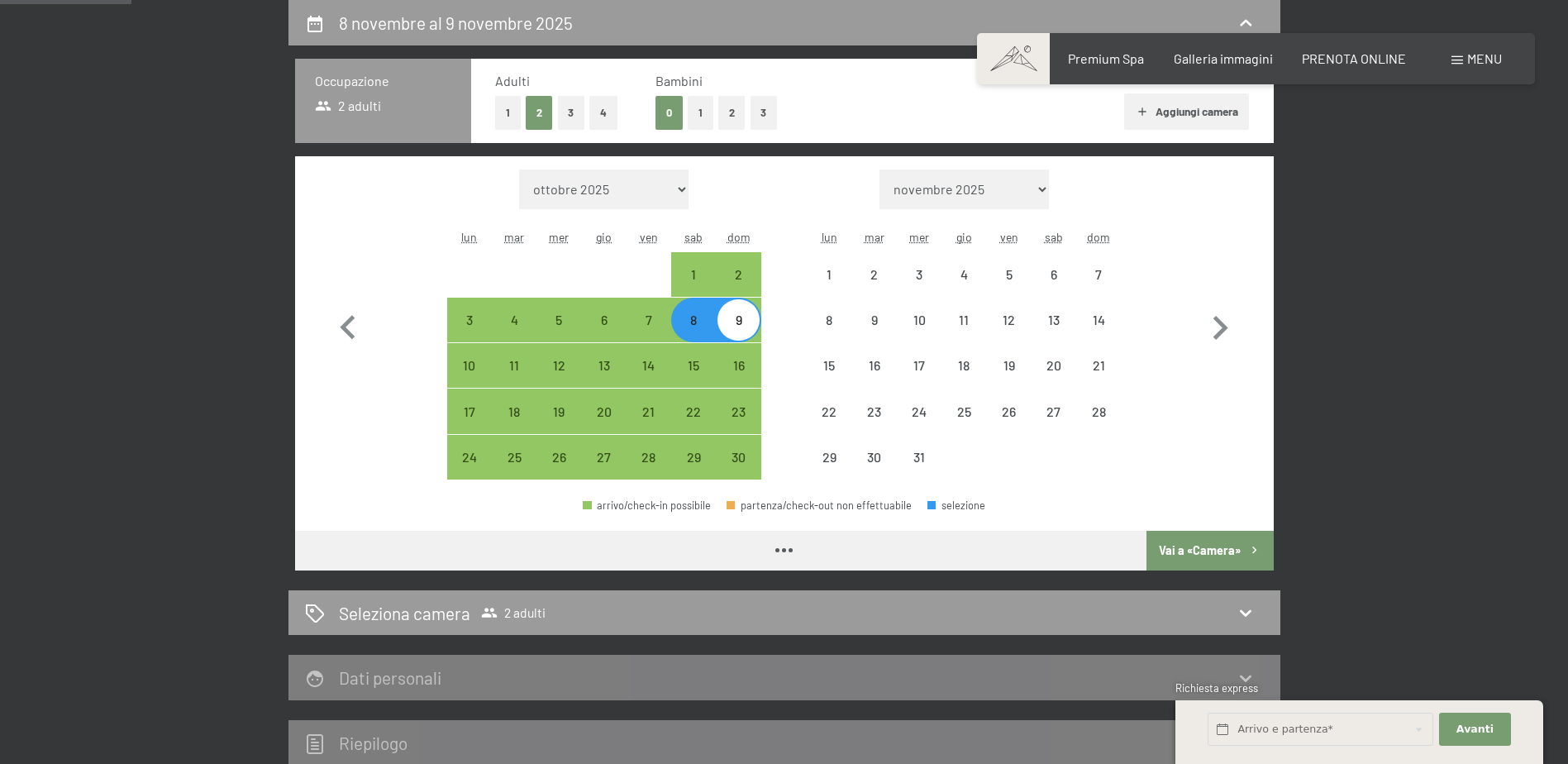
select select "2025-11-01"
select select "2025-12-01"
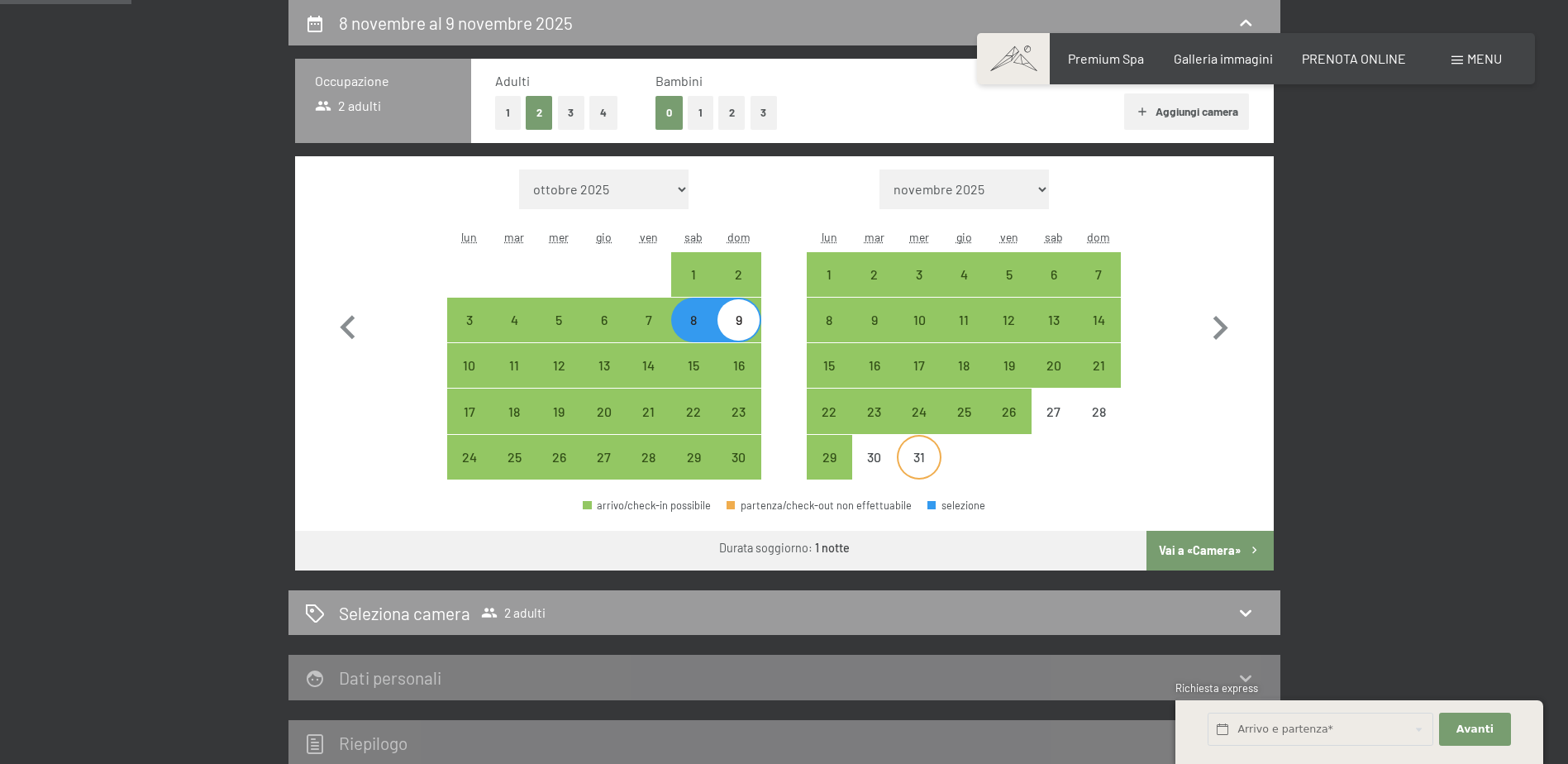
click at [921, 457] on div "31" at bounding box center [919, 471] width 41 height 41
select select "2025-11-01"
select select "2025-12-01"
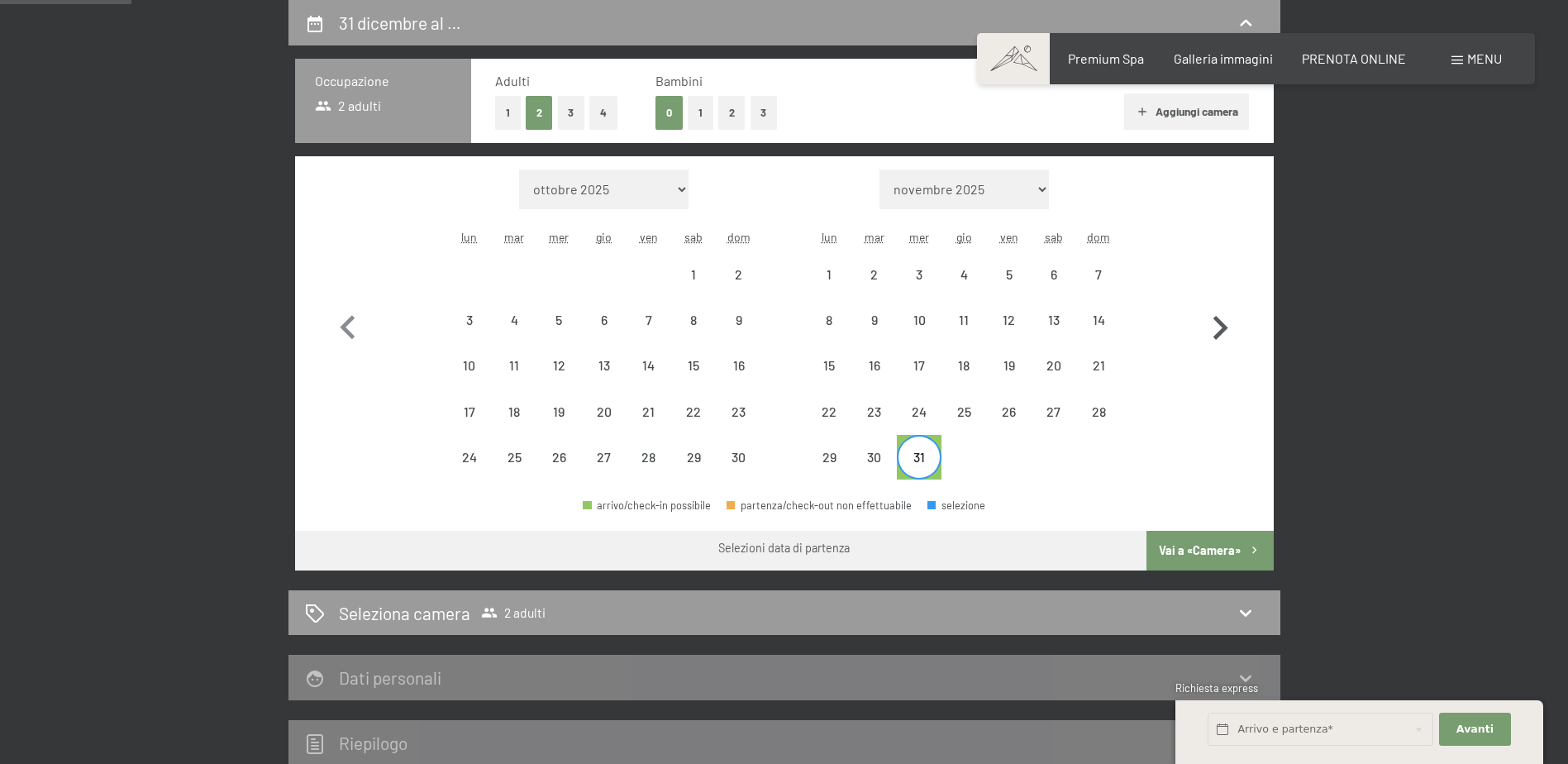
click at [1220, 326] on icon "button" at bounding box center [1220, 328] width 48 height 48
select select "2025-12-01"
select select "2026-01-01"
select select "2025-12-01"
select select "2026-01-01"
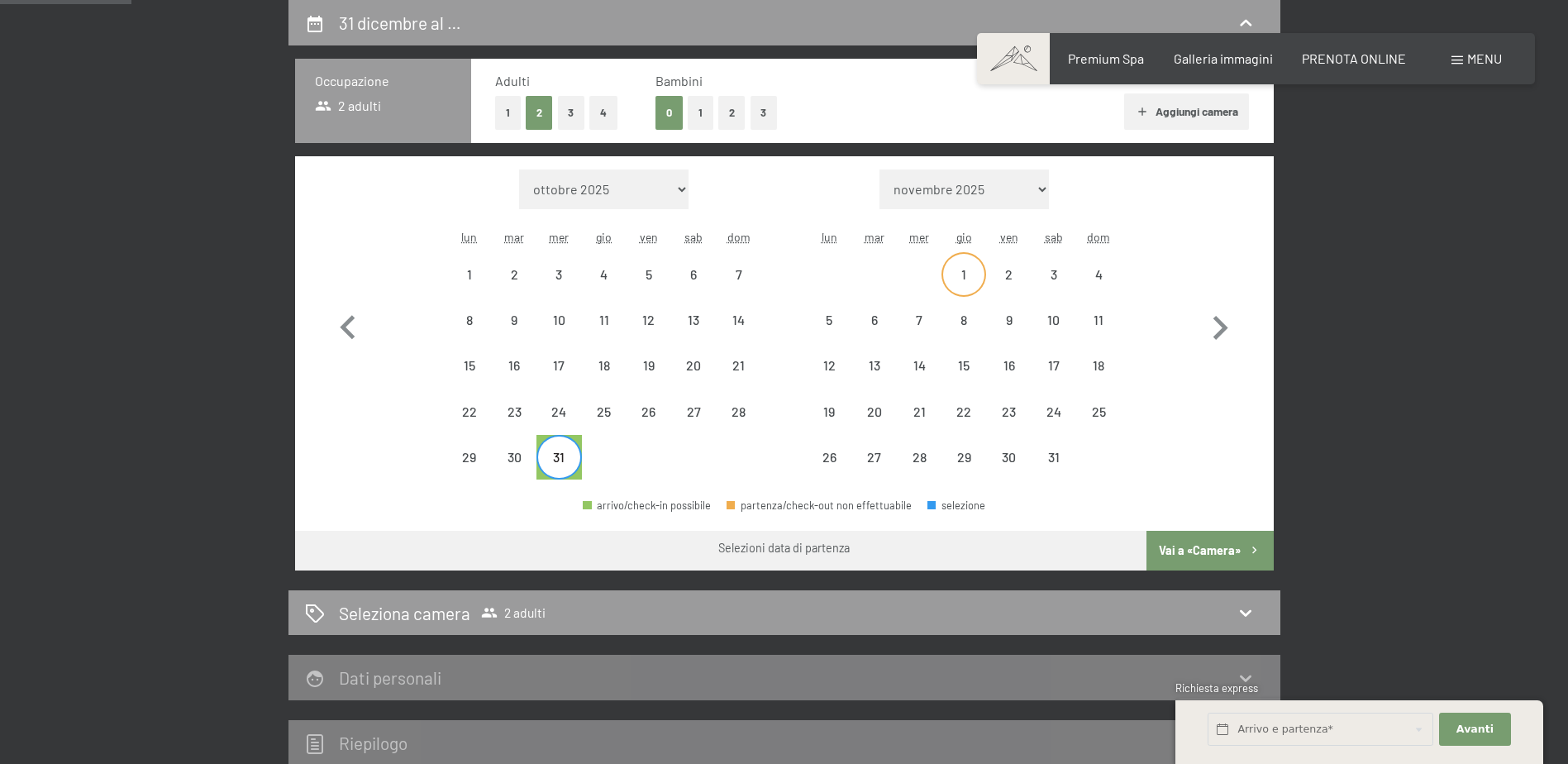
click at [964, 276] on div "1" at bounding box center [964, 289] width 41 height 41
select select "2025-12-01"
select select "2026-01-01"
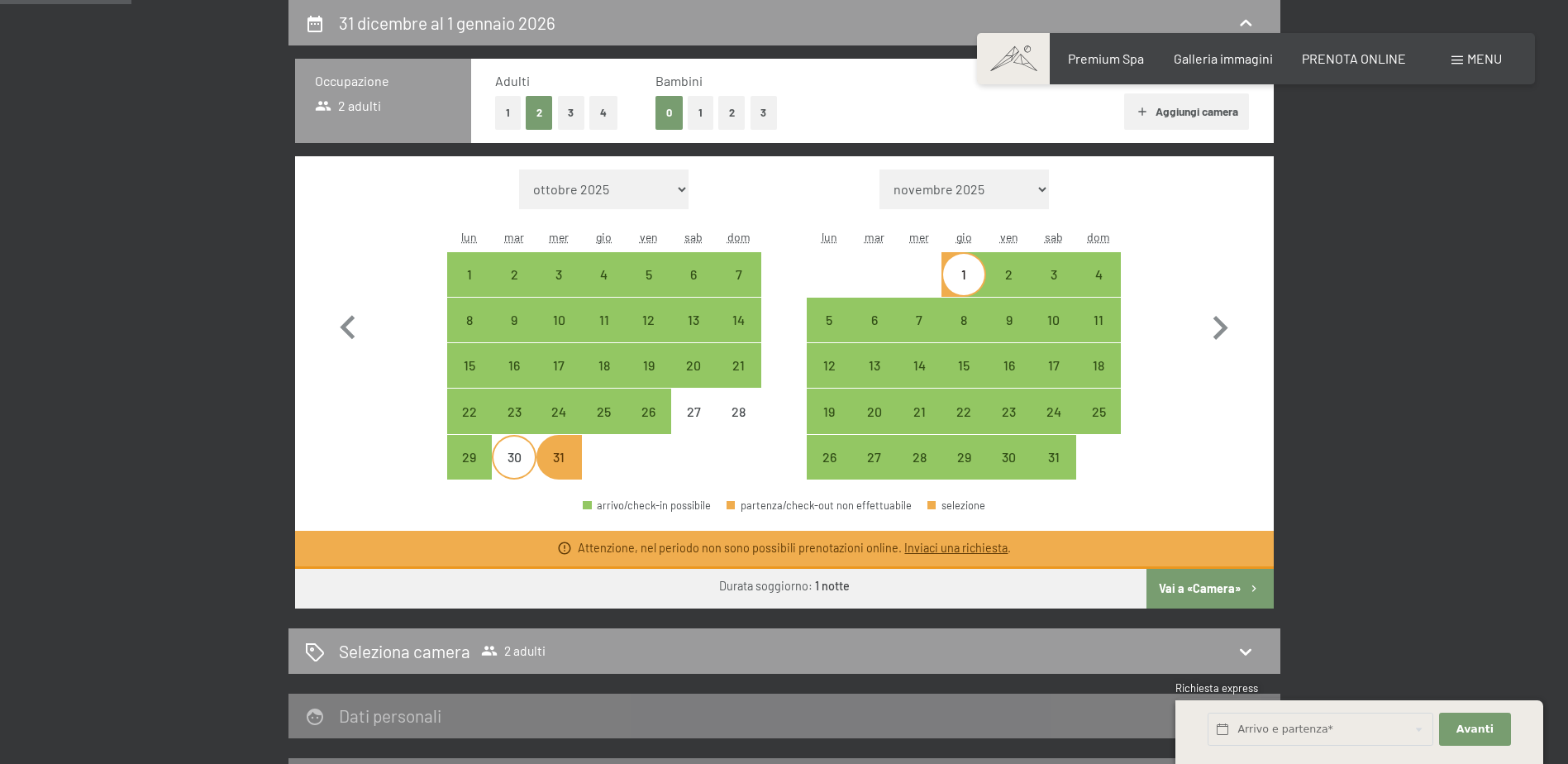
click at [517, 463] on div "30" at bounding box center [514, 471] width 41 height 41
select select "2025-12-01"
select select "2026-01-01"
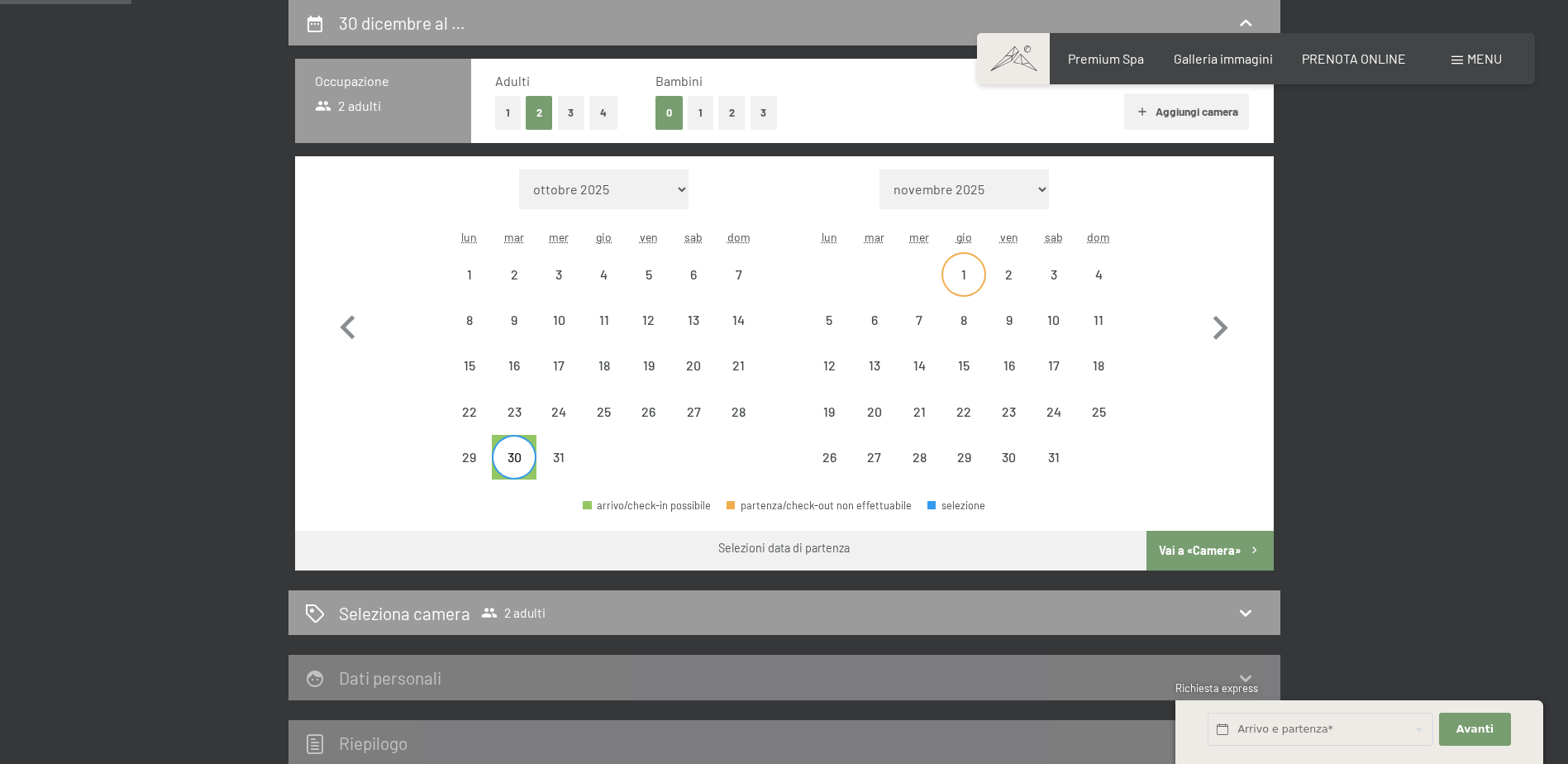
click at [967, 275] on div "1" at bounding box center [964, 289] width 41 height 41
select select "2025-12-01"
select select "2026-01-01"
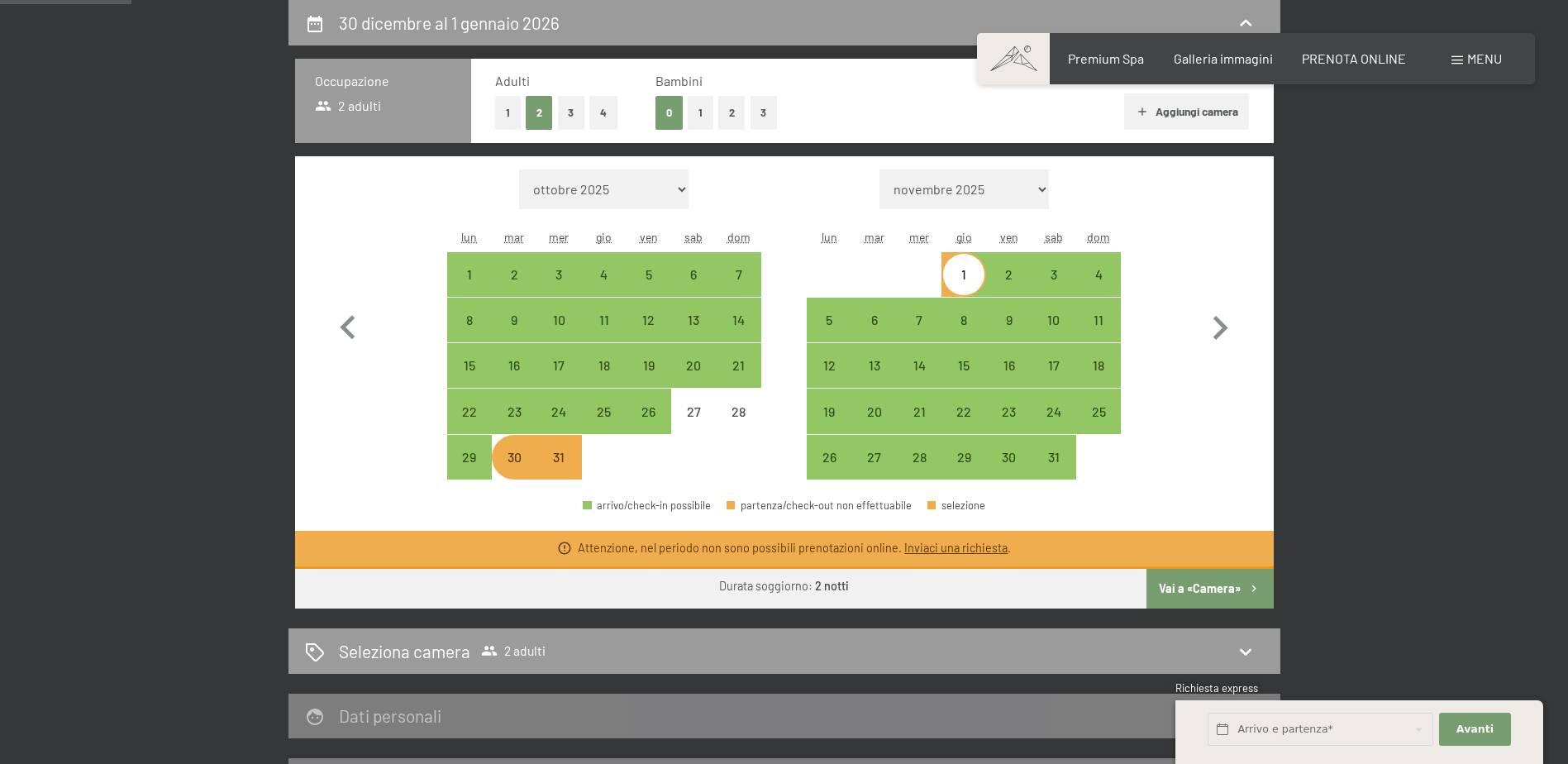
click at [971, 276] on div "1" at bounding box center [964, 289] width 41 height 41
select select "2025-12-01"
select select "2026-01-01"
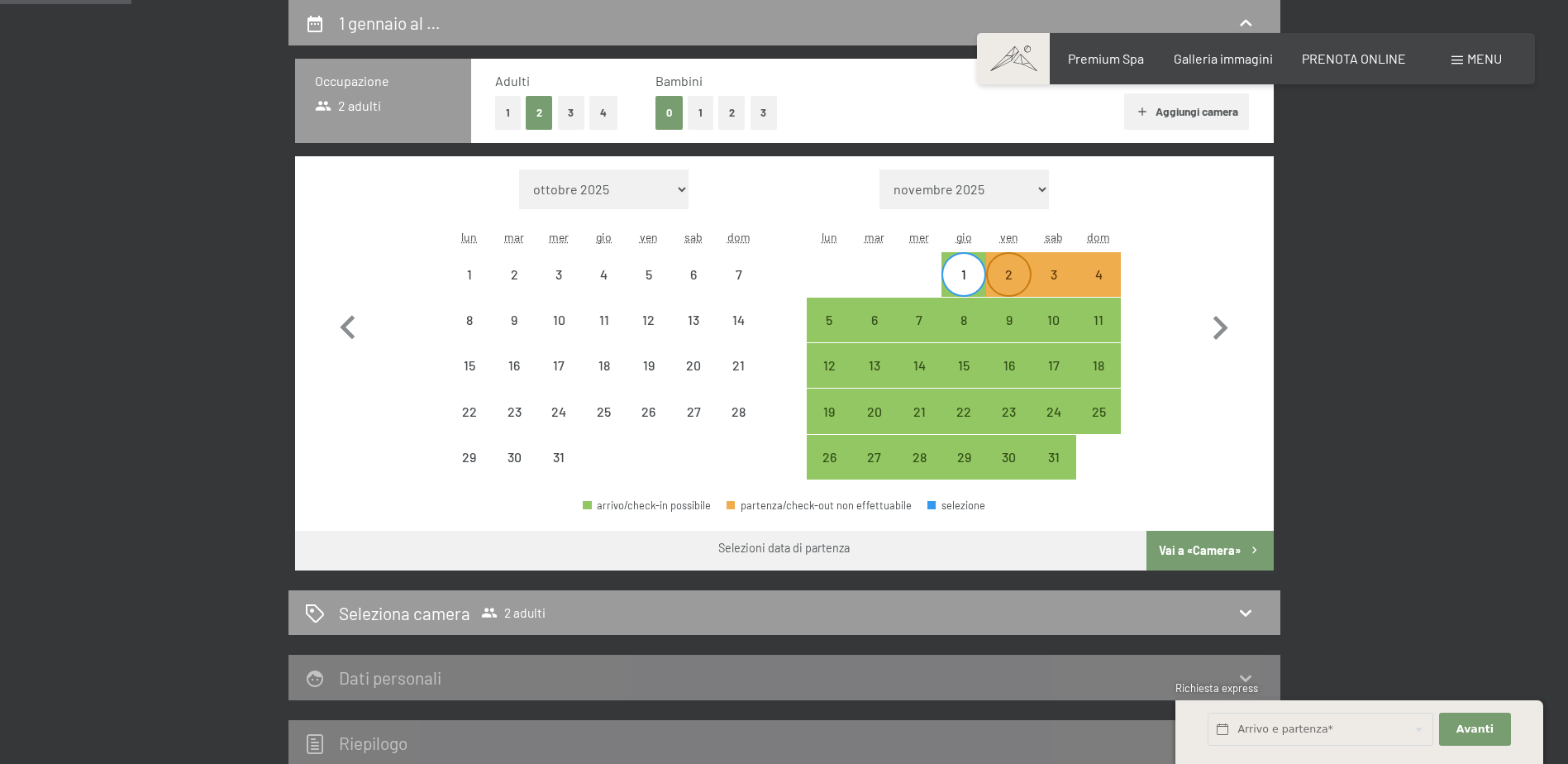
click at [1007, 282] on div "2" at bounding box center [1008, 289] width 41 height 41
select select "2025-12-01"
select select "2026-01-01"
